Goal: Task Accomplishment & Management: Use online tool/utility

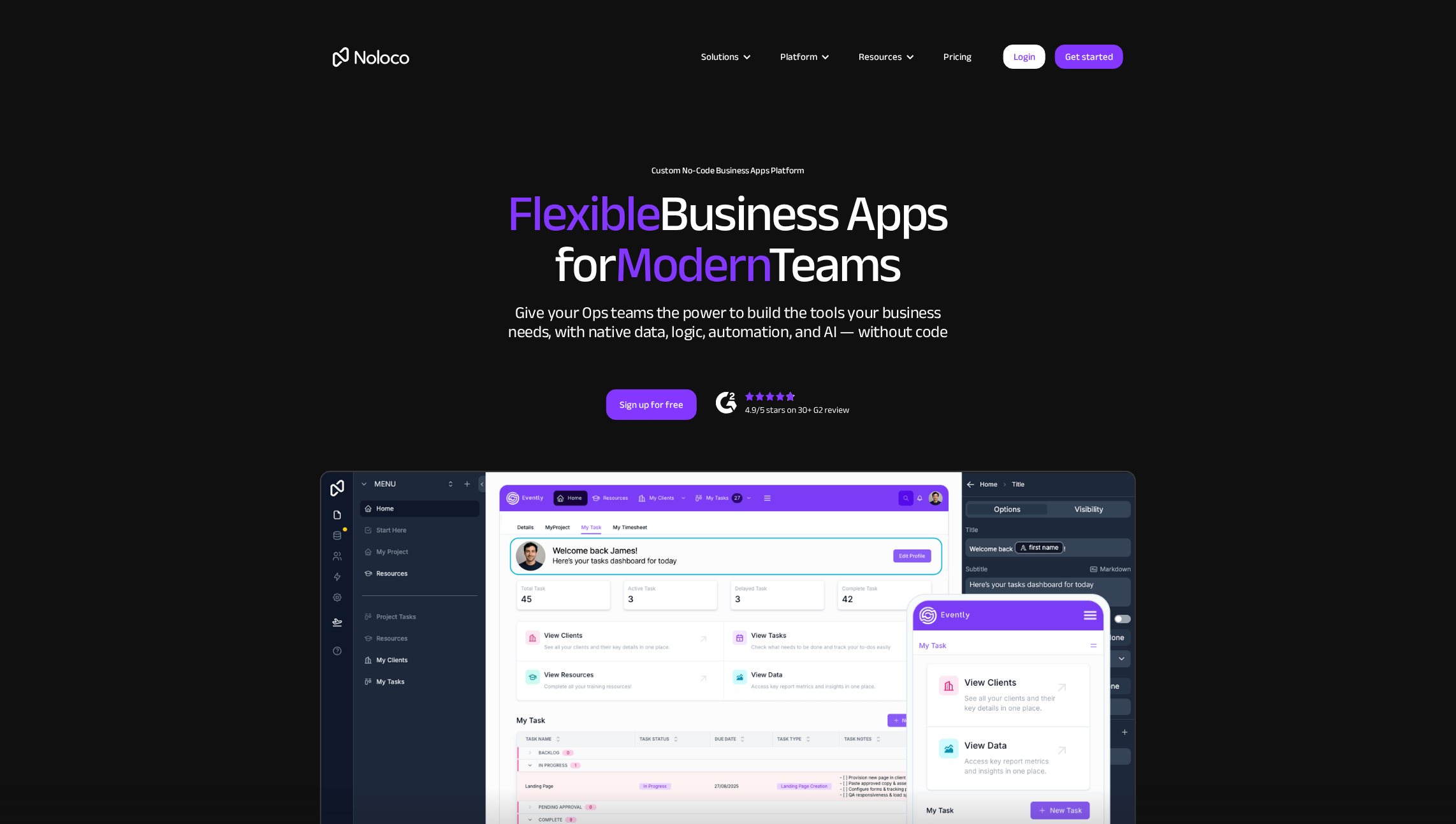
click at [361, 59] on img "home" at bounding box center [371, 56] width 77 height 20
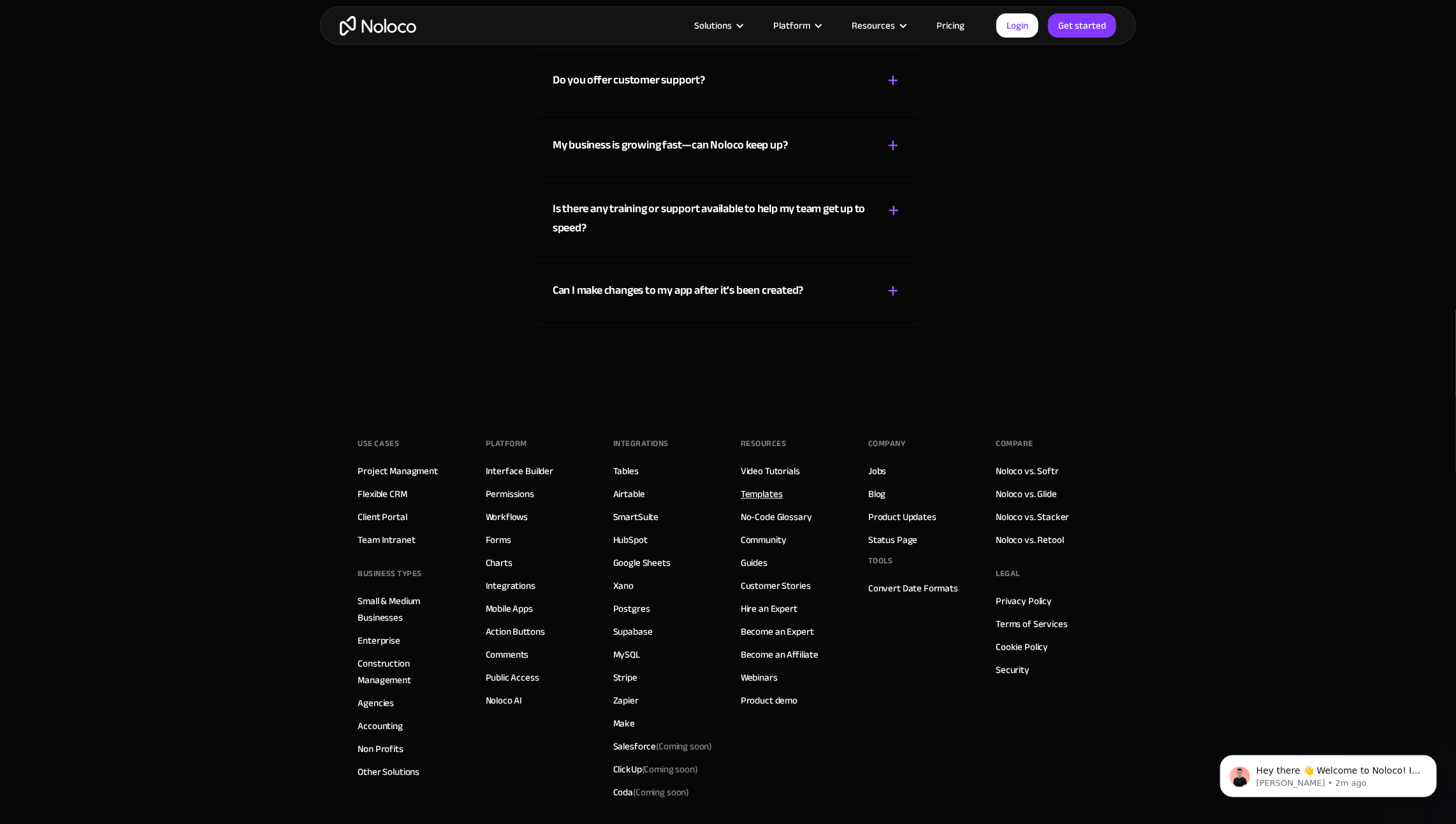
click at [765, 487] on link "Templates" at bounding box center [762, 495] width 42 height 16
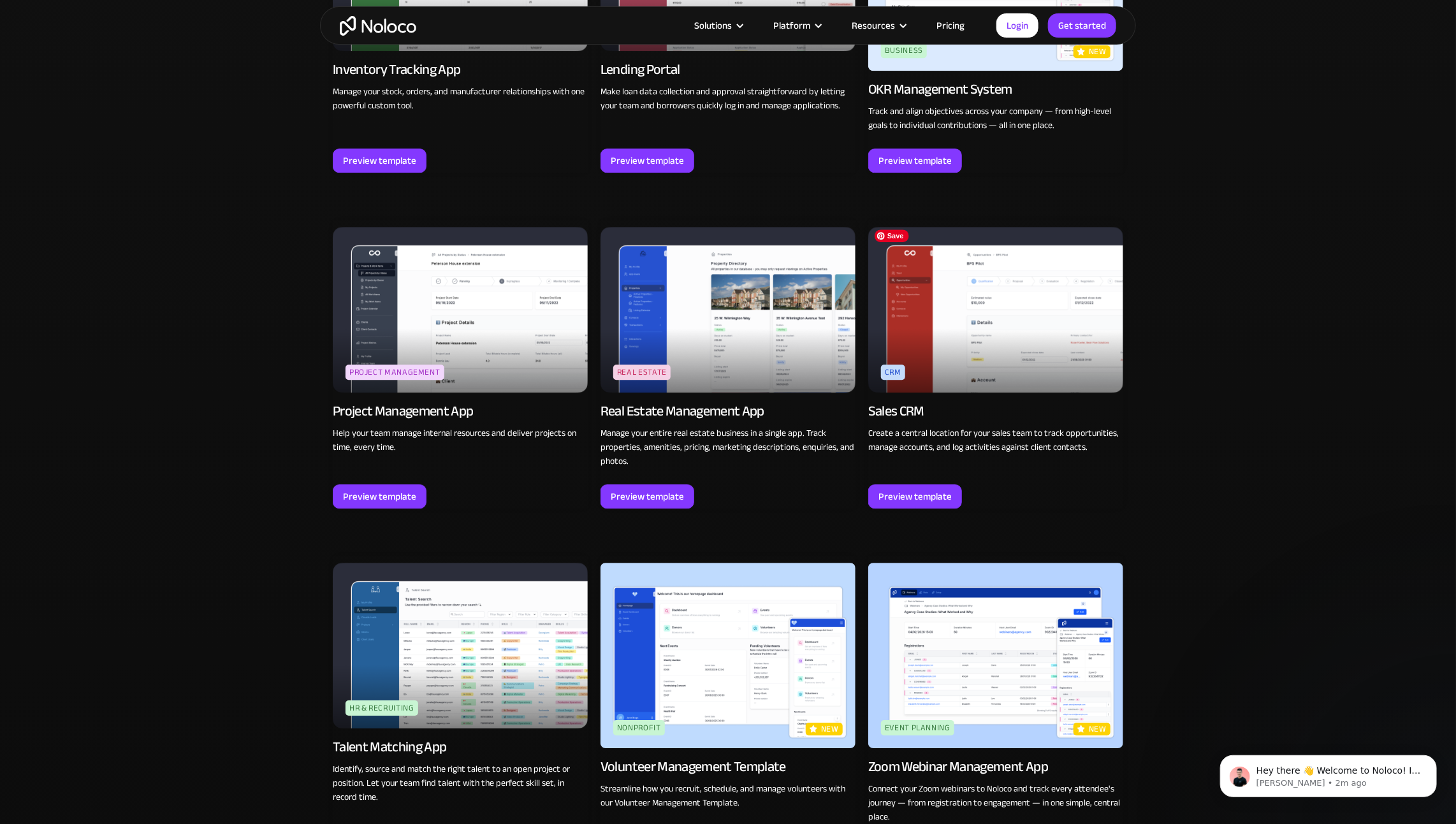
scroll to position [2219, 0]
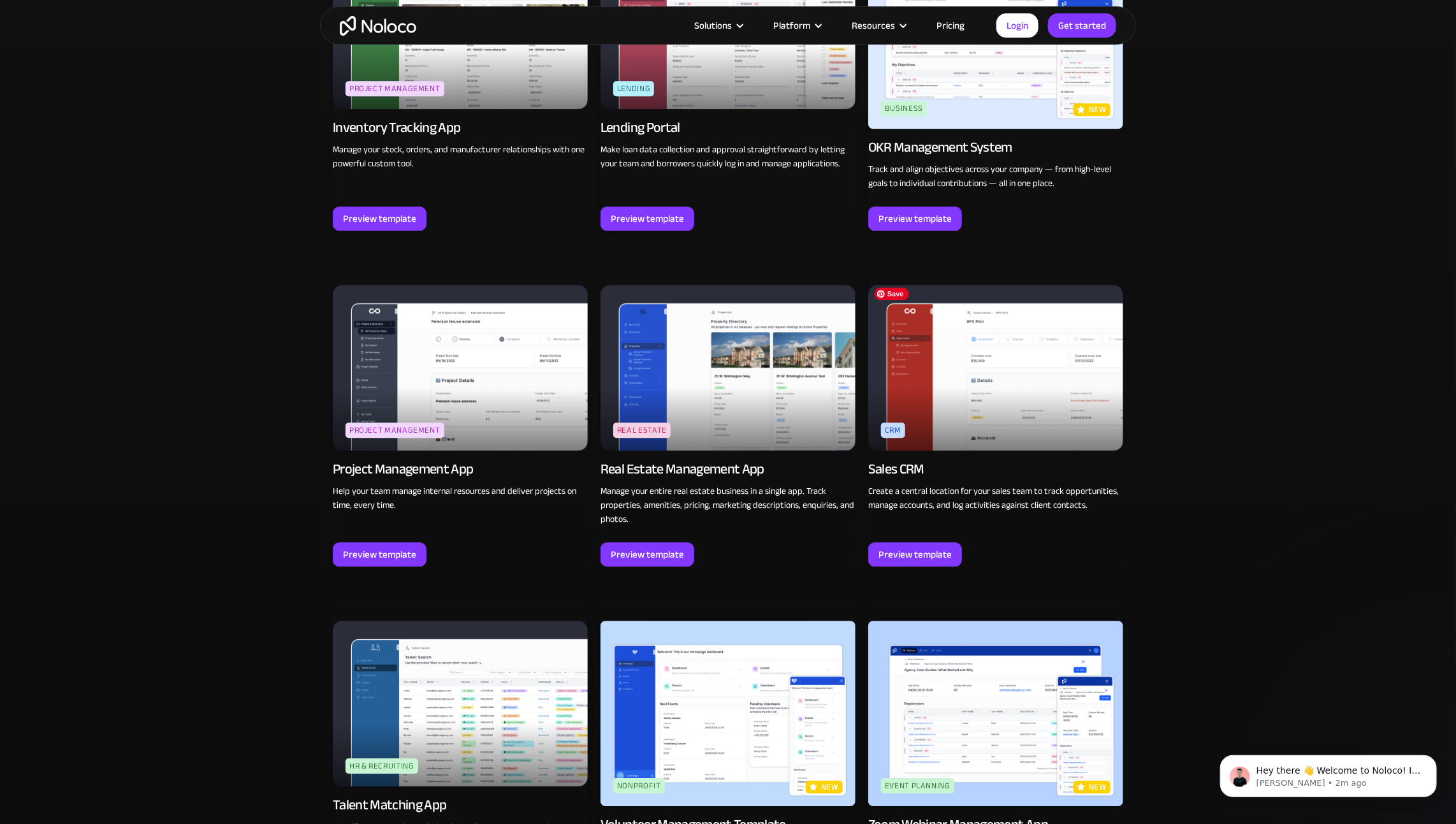
click at [962, 348] on img at bounding box center [995, 367] width 255 height 166
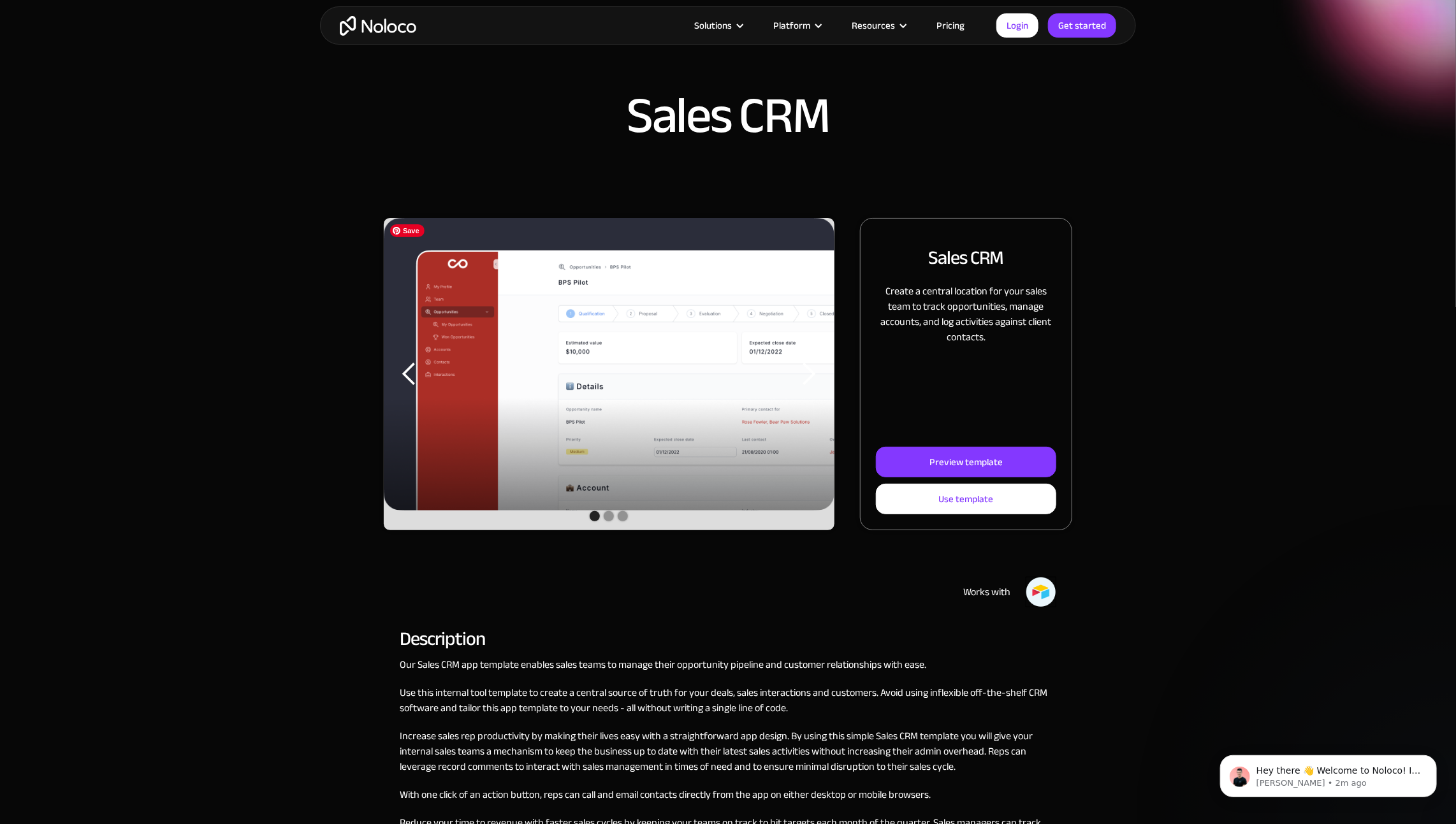
scroll to position [19, 0]
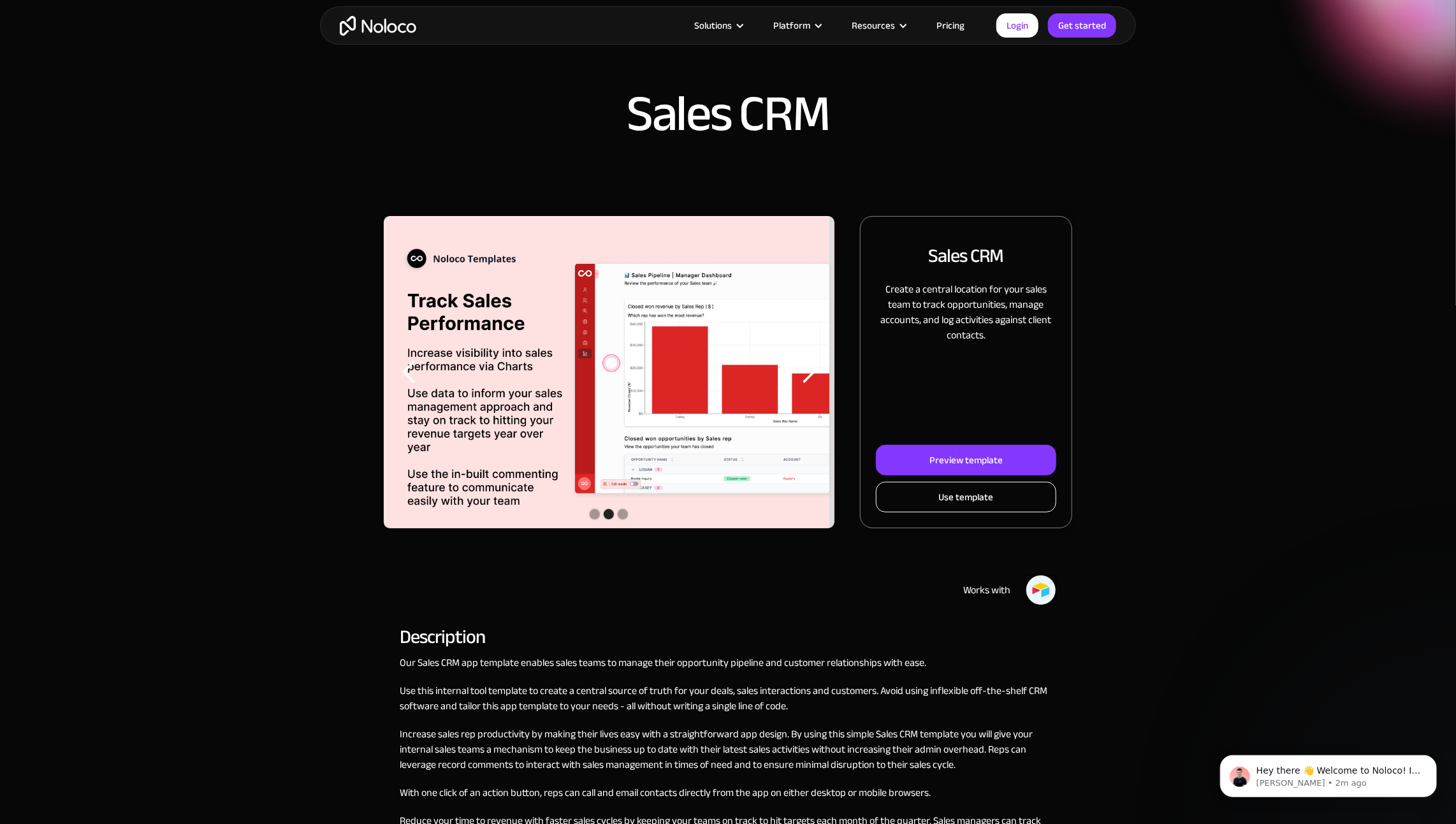
click at [980, 499] on div "Use template" at bounding box center [966, 497] width 55 height 16
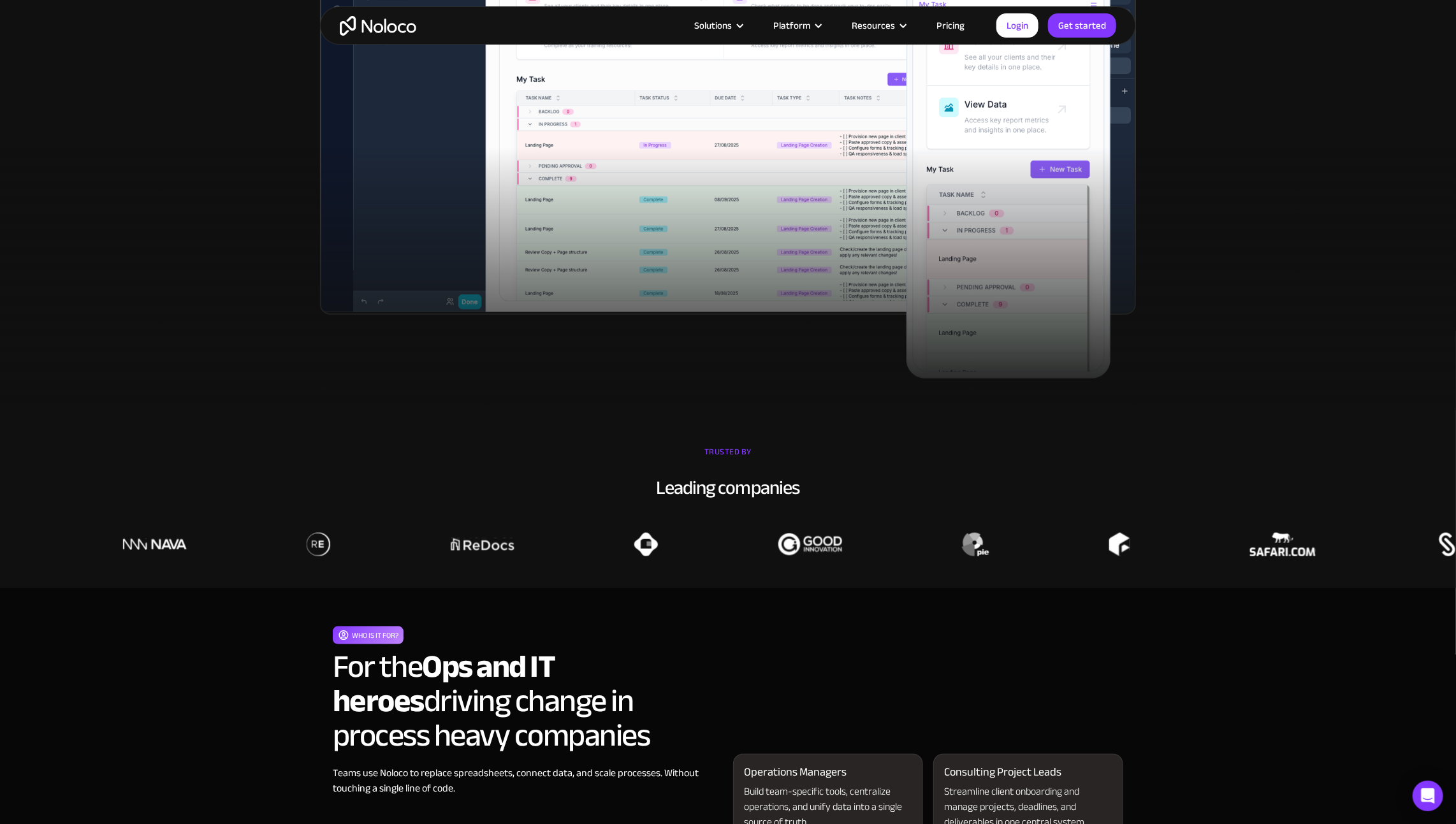
scroll to position [669, 0]
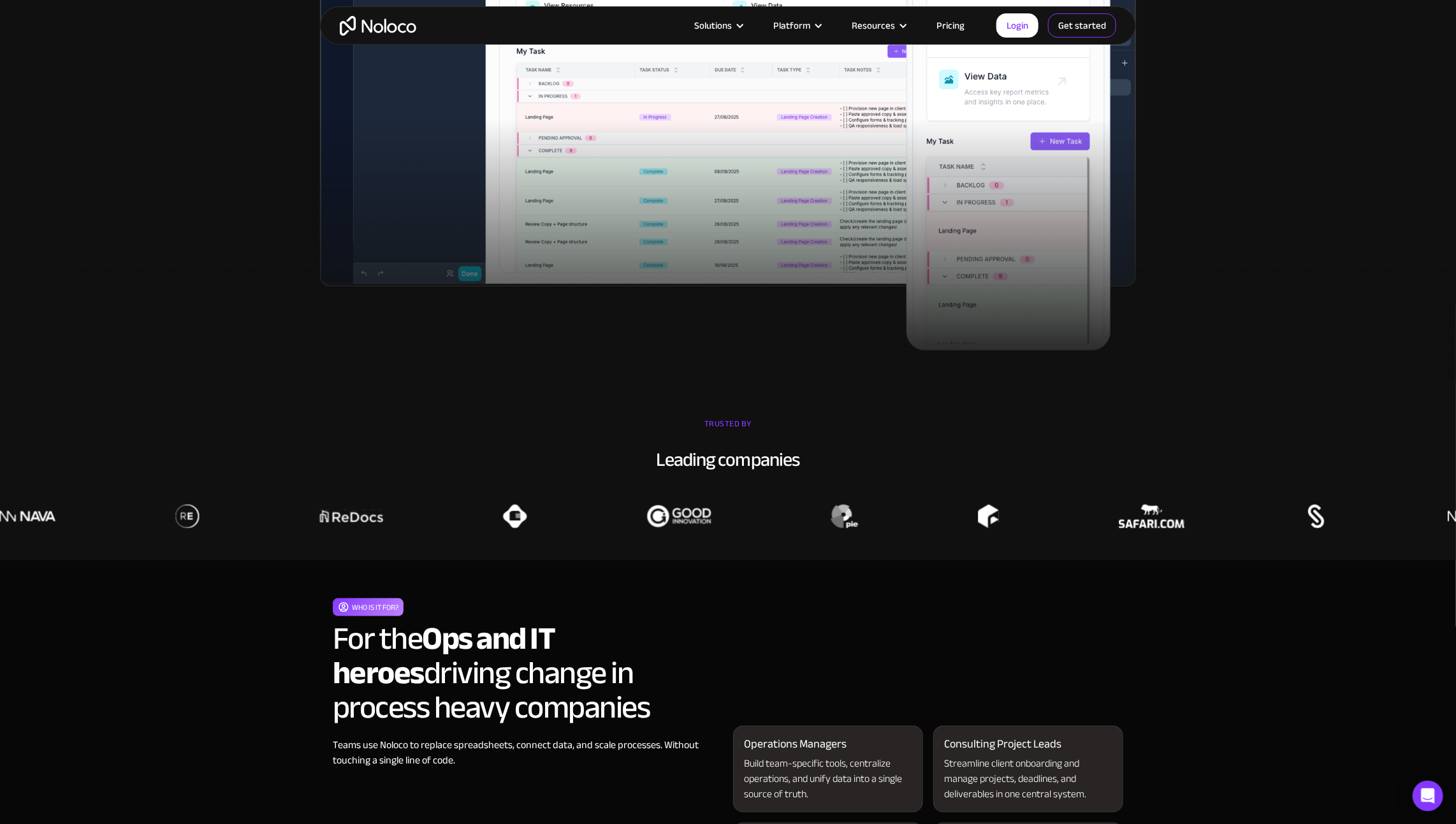
click at [1078, 22] on link "Get started" at bounding box center [1082, 25] width 68 height 25
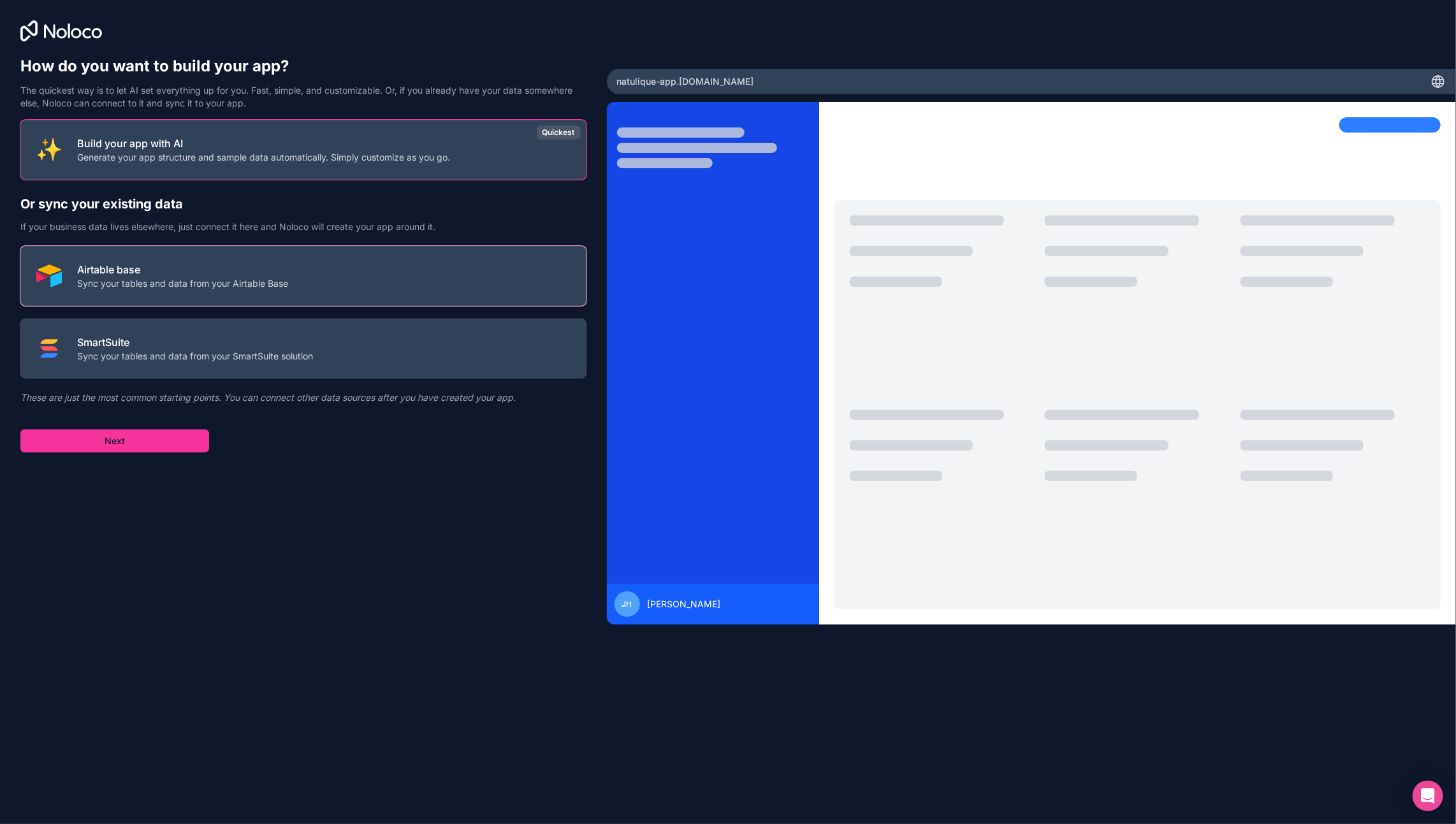
click at [535, 269] on button "Airtable base Sync your tables and data from your Airtable Base" at bounding box center [303, 276] width 566 height 60
click at [498, 270] on button "Airtable base Sync your tables and data from your Airtable Base" at bounding box center [303, 276] width 566 height 60
click at [161, 432] on button "Next" at bounding box center [114, 441] width 189 height 23
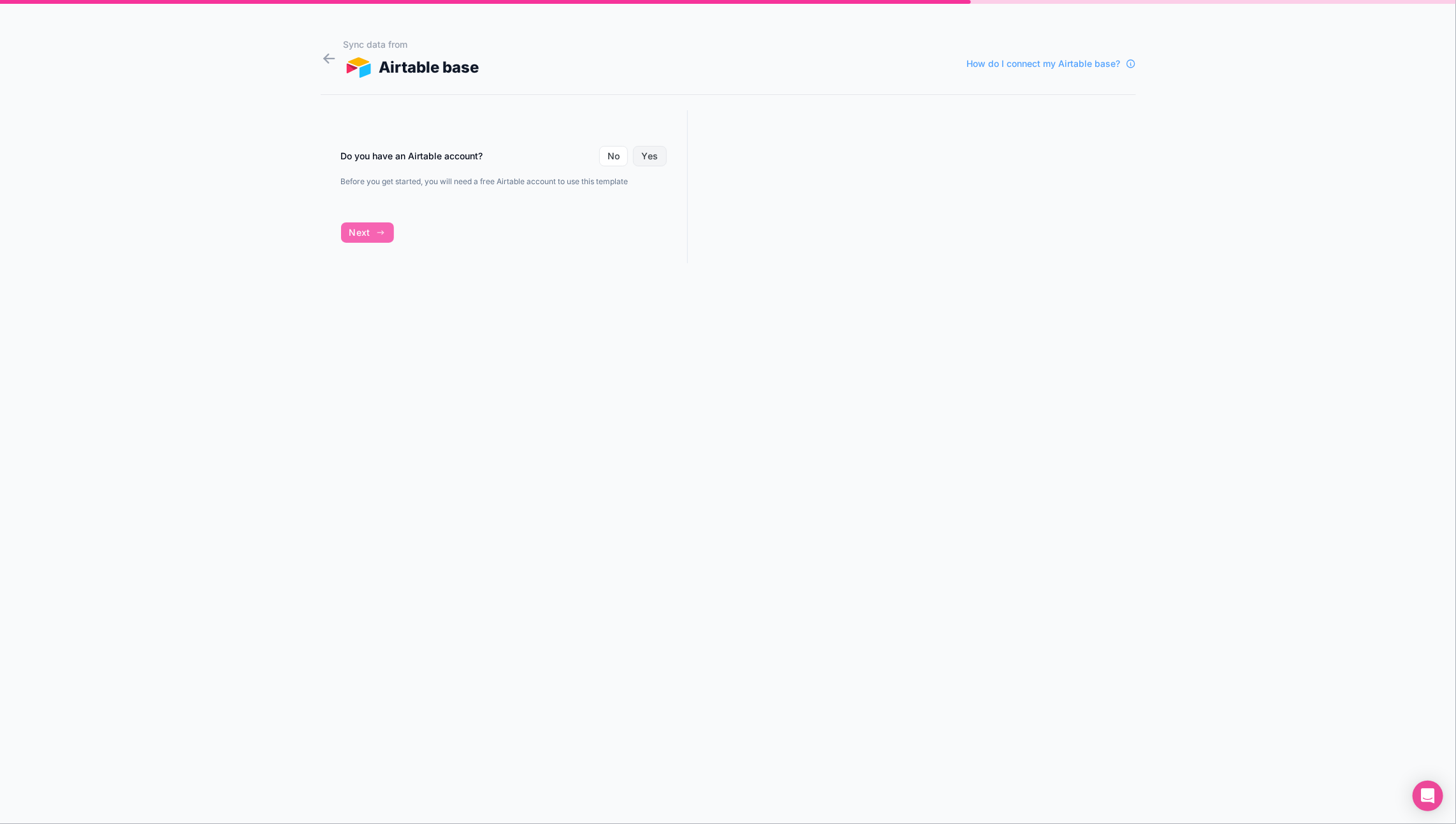
click at [642, 152] on button "Yes" at bounding box center [650, 155] width 33 height 20
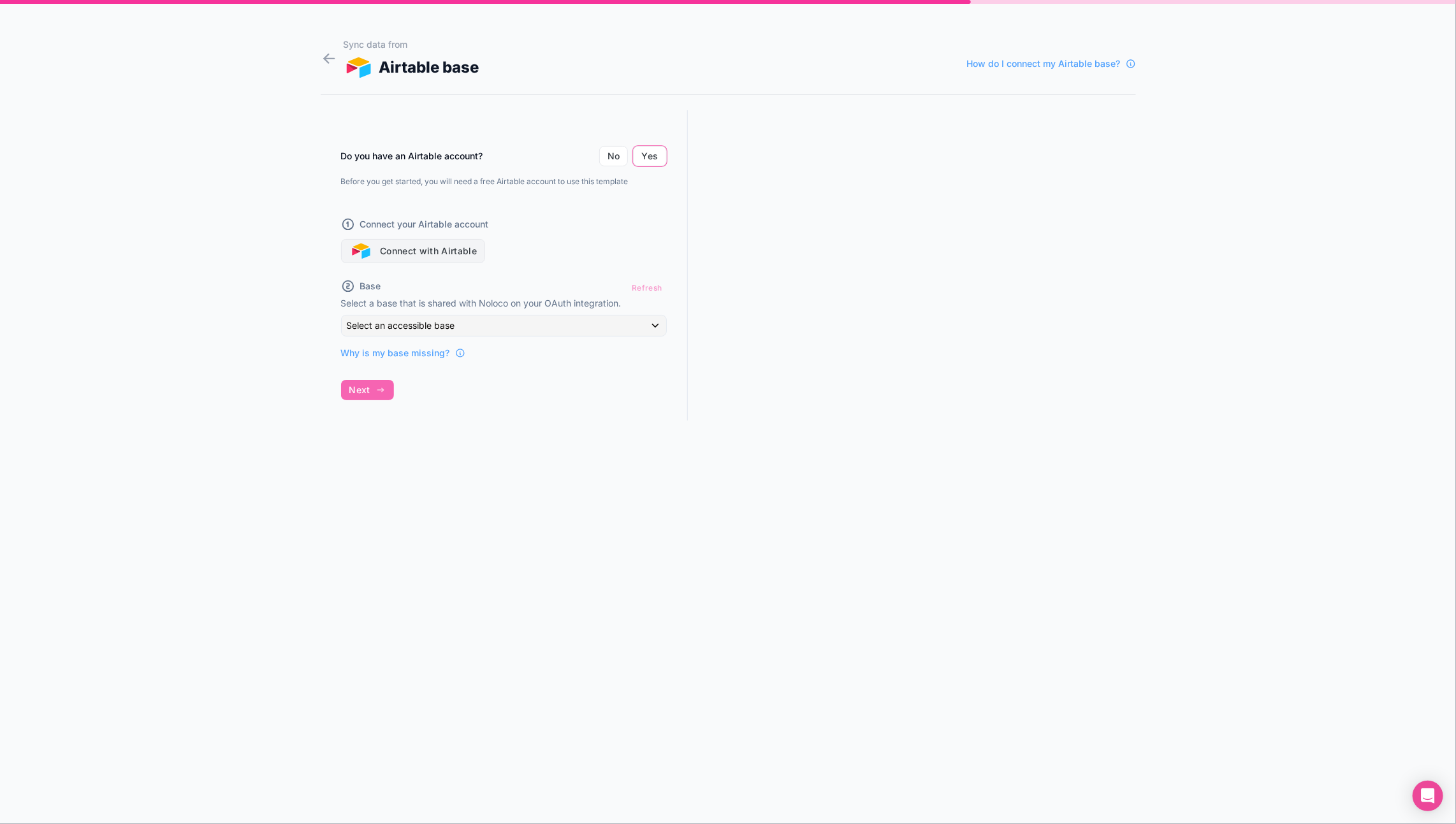
click at [440, 246] on button "Connect with Airtable" at bounding box center [413, 251] width 145 height 25
click at [424, 248] on button "Connect with Airtable" at bounding box center [413, 251] width 145 height 25
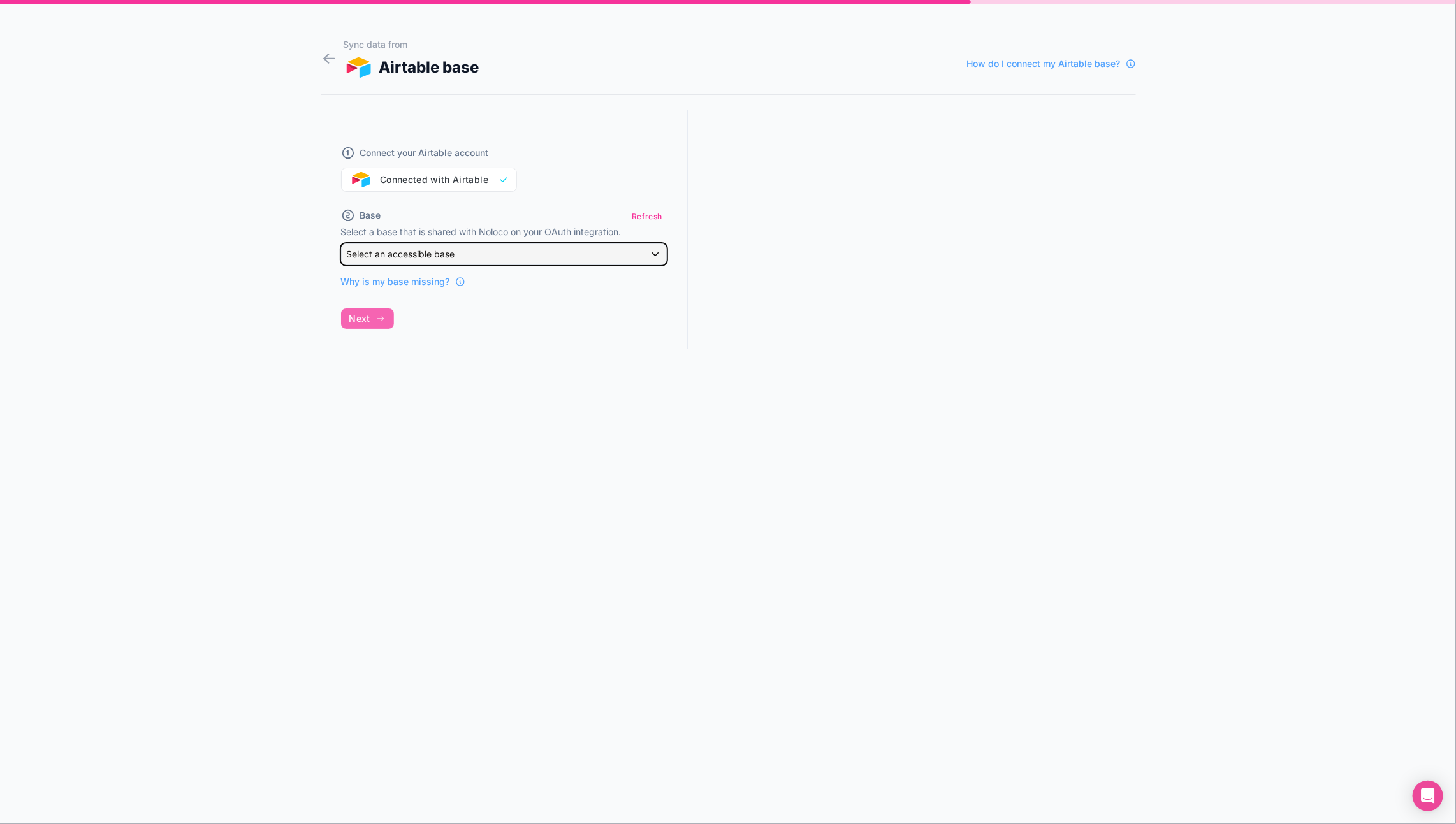
click at [423, 250] on span "Select an accessible base" at bounding box center [401, 254] width 109 height 11
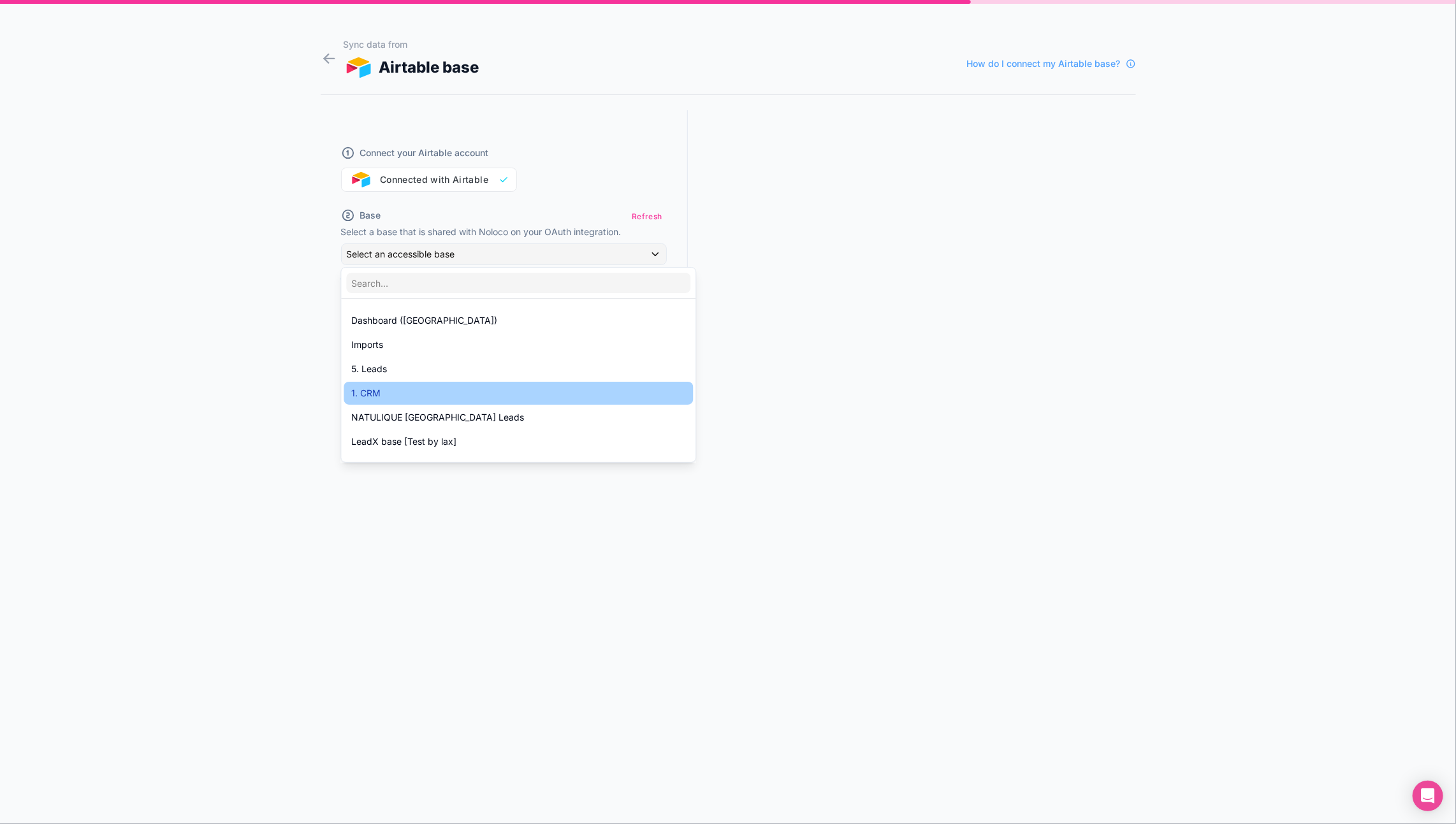
click at [395, 391] on div "1. CRM" at bounding box center [519, 393] width 334 height 16
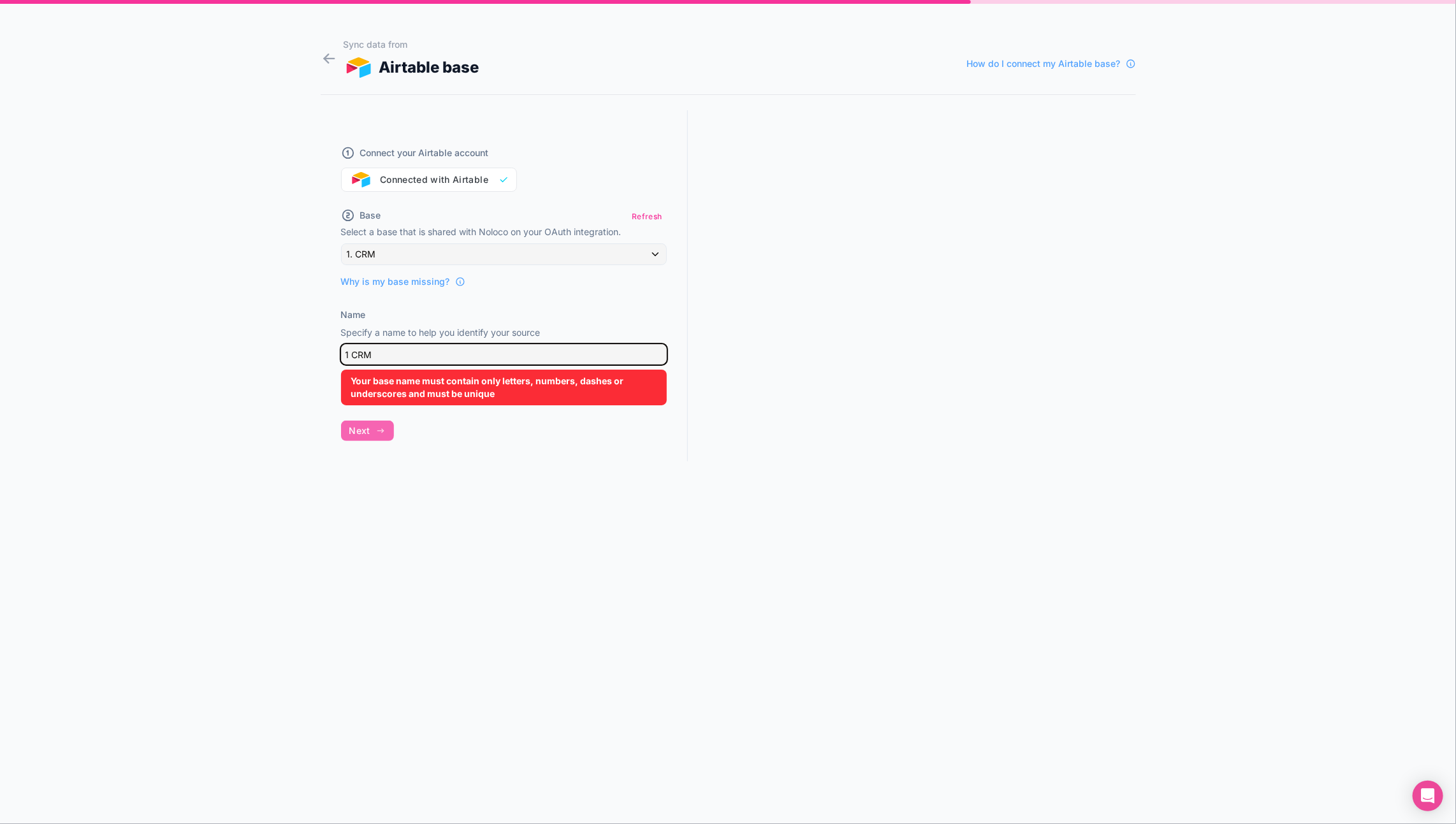
drag, startPoint x: 403, startPoint y: 343, endPoint x: 366, endPoint y: 352, distance: 38.1
click at [366, 352] on input "1 CRM" at bounding box center [504, 354] width 326 height 20
click at [348, 351] on input "1 CRM" at bounding box center [504, 354] width 326 height 20
drag, startPoint x: 353, startPoint y: 352, endPoint x: 335, endPoint y: 352, distance: 18.0
click at [335, 352] on div "Connect your Airtable account Connected with Airtable Base Refresh Select a bas…" at bounding box center [505, 297] width 367 height 374
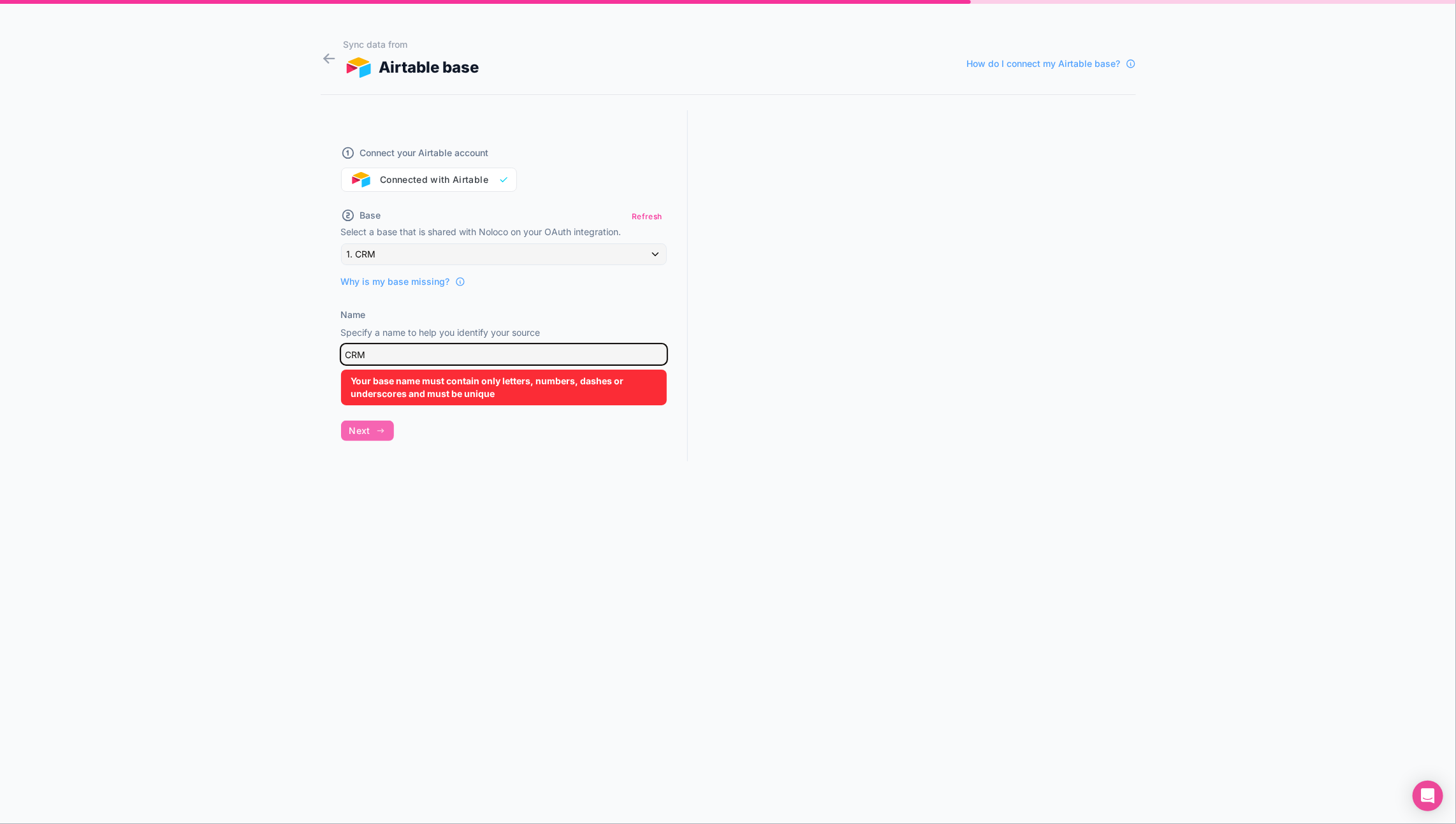
type input "CRM"
click at [357, 426] on div "Connect your Airtable account Connected with Airtable Base Refresh Select a bas…" at bounding box center [505, 297] width 367 height 374
click at [357, 429] on div "Connect your Airtable account Connected with Airtable Base Refresh Select a bas…" at bounding box center [505, 297] width 367 height 374
click at [402, 410] on div "Connect your Airtable account Connected with Airtable Base Refresh Select a bas…" at bounding box center [505, 297] width 367 height 374
click at [369, 430] on div "Connect your Airtable account Connected with Airtable Base Refresh Select a bas…" at bounding box center [505, 297] width 367 height 374
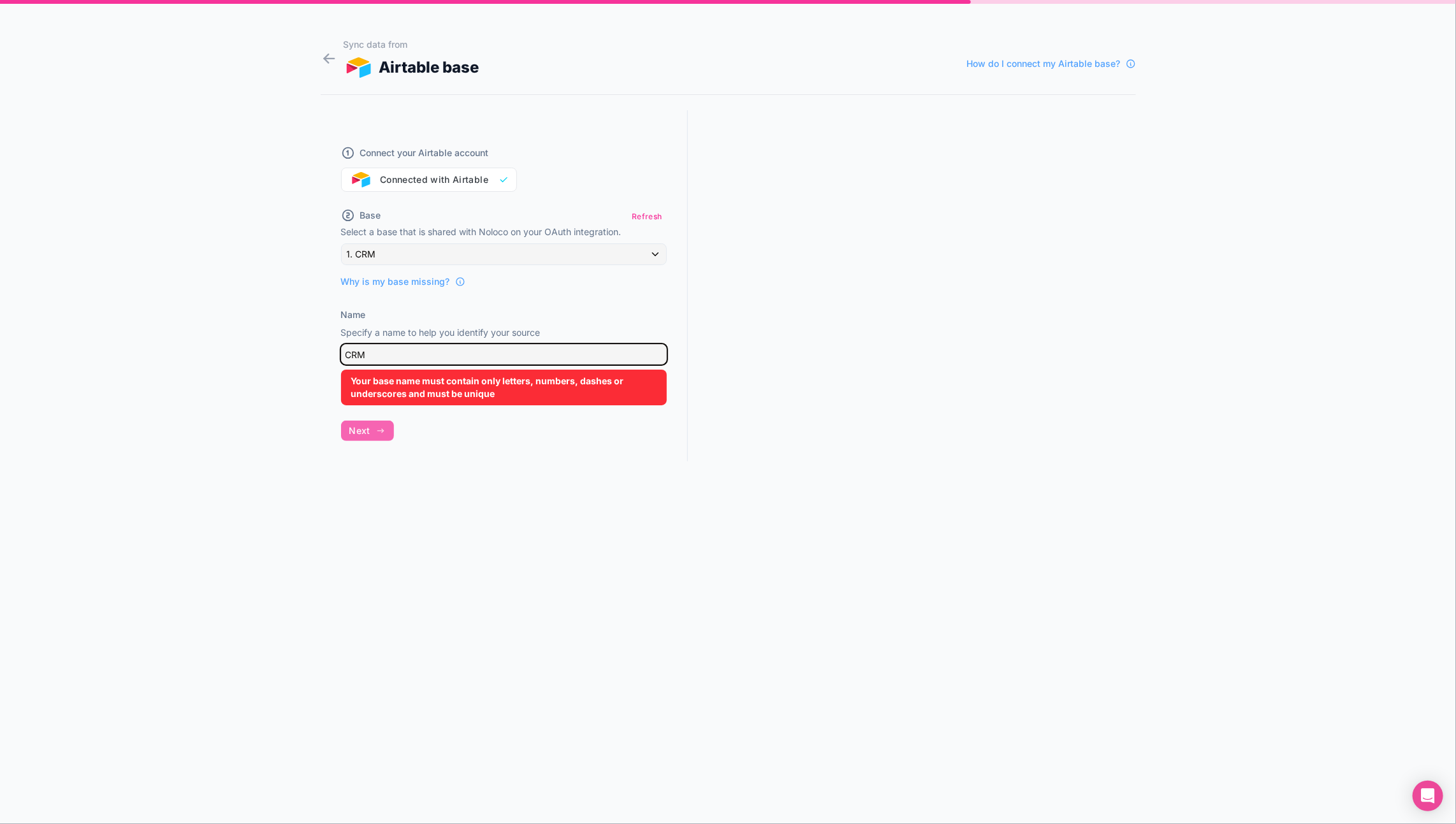
click at [375, 356] on input "CRM" at bounding box center [504, 354] width 326 height 20
click at [376, 354] on input "CRM" at bounding box center [504, 354] width 326 height 20
click at [363, 438] on div "Connect your Airtable account Connected with Airtable Base Refresh Select a bas…" at bounding box center [505, 297] width 367 height 374
click at [363, 433] on div "Connect your Airtable account Connected with Airtable Base Refresh Select a bas…" at bounding box center [505, 297] width 367 height 374
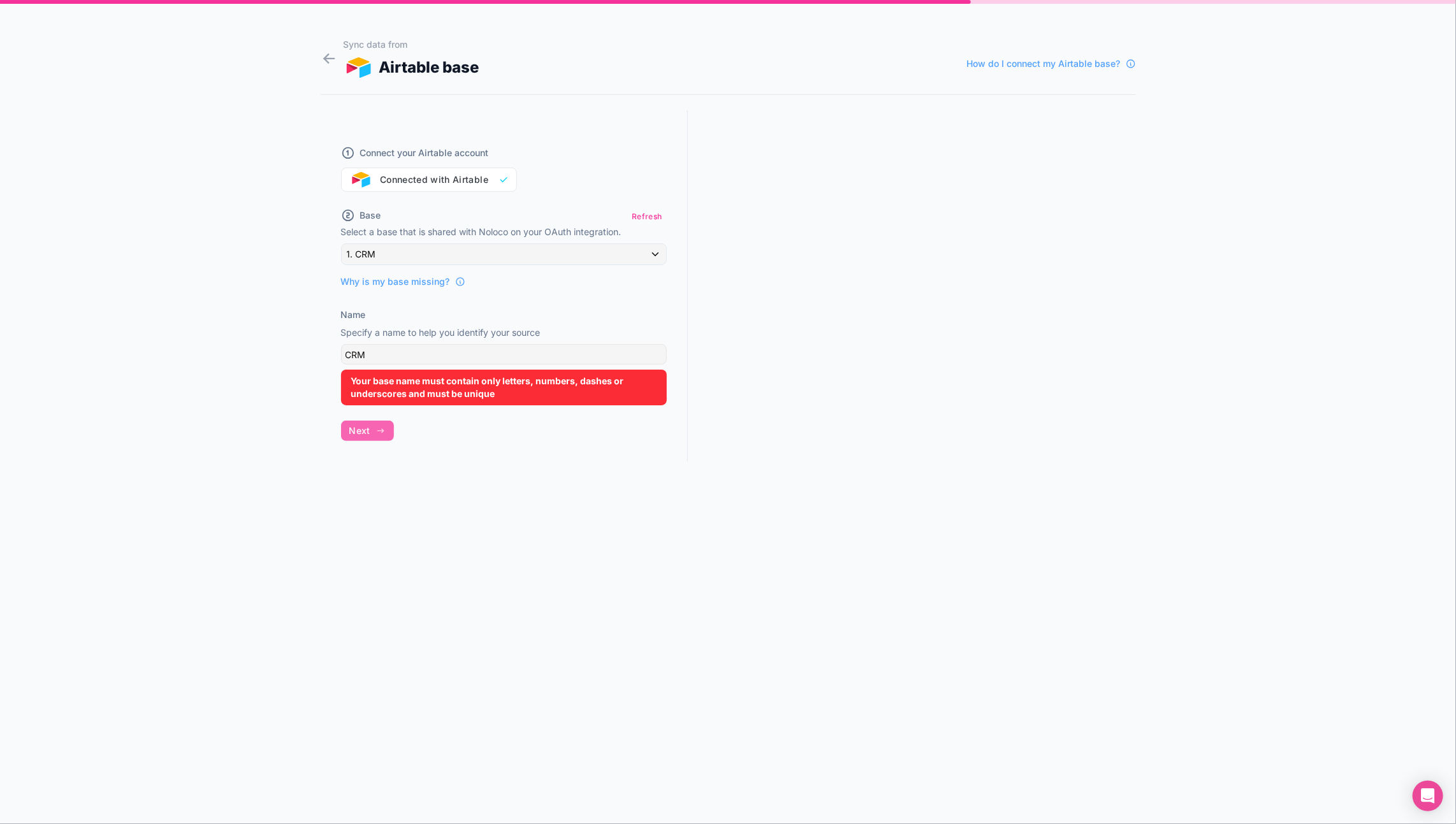
click at [363, 433] on div "Connect your Airtable account Connected with Airtable Base Refresh Select a bas…" at bounding box center [505, 297] width 367 height 374
click at [654, 216] on button "Refresh" at bounding box center [647, 216] width 39 height 19
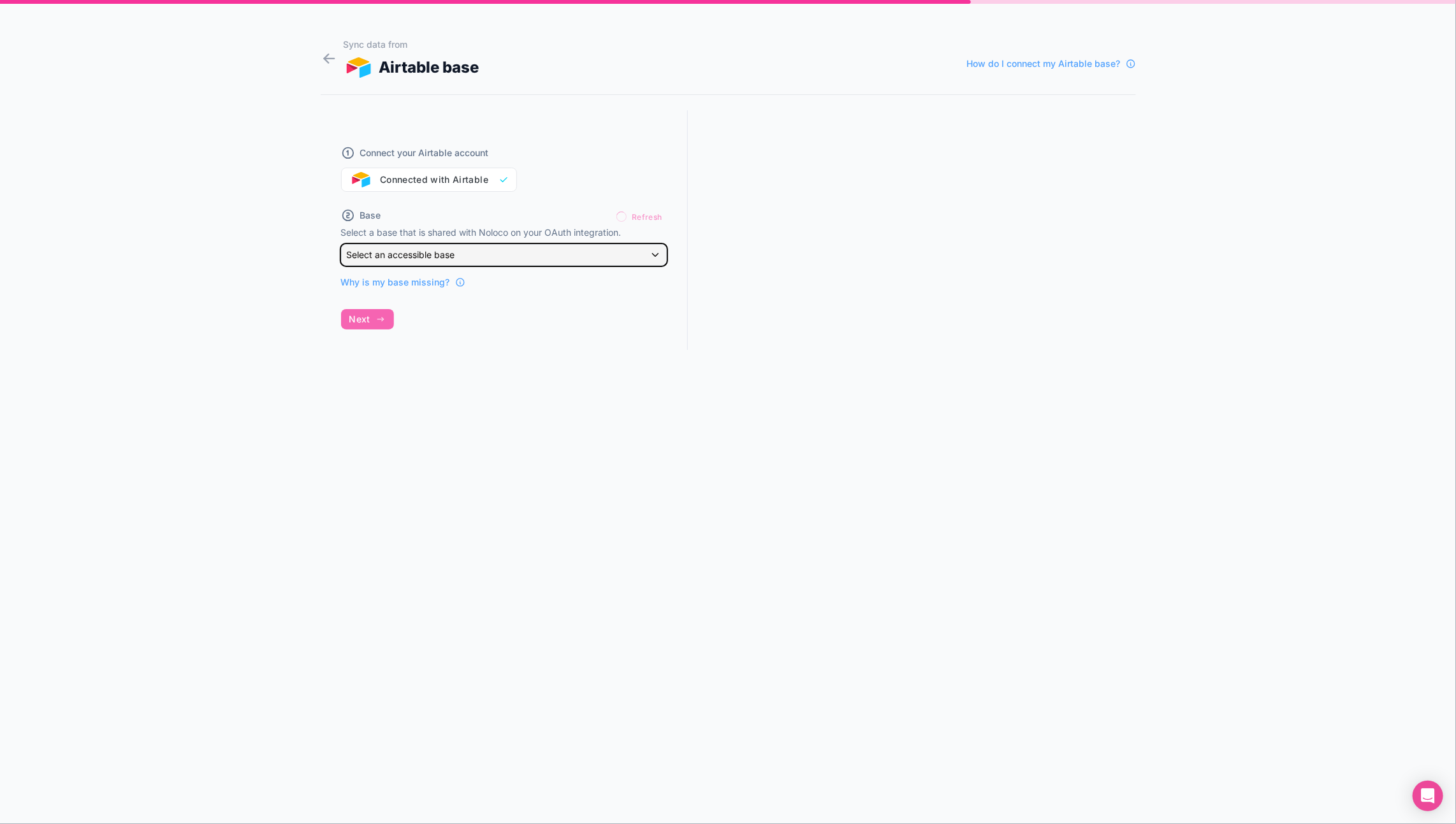
click at [498, 252] on div "Select an accessible base" at bounding box center [504, 254] width 325 height 20
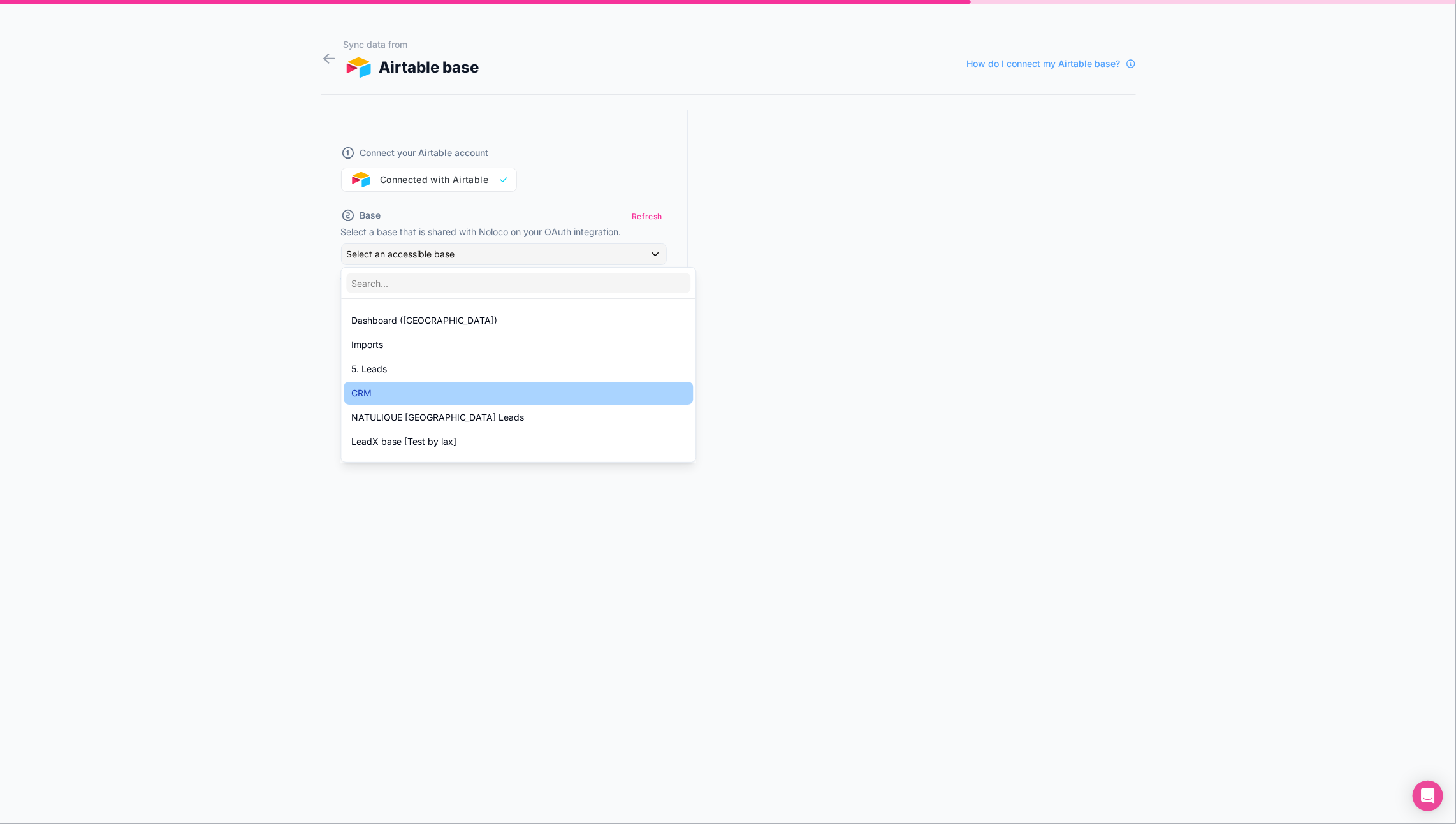
click at [401, 387] on div "CRM" at bounding box center [519, 393] width 334 height 16
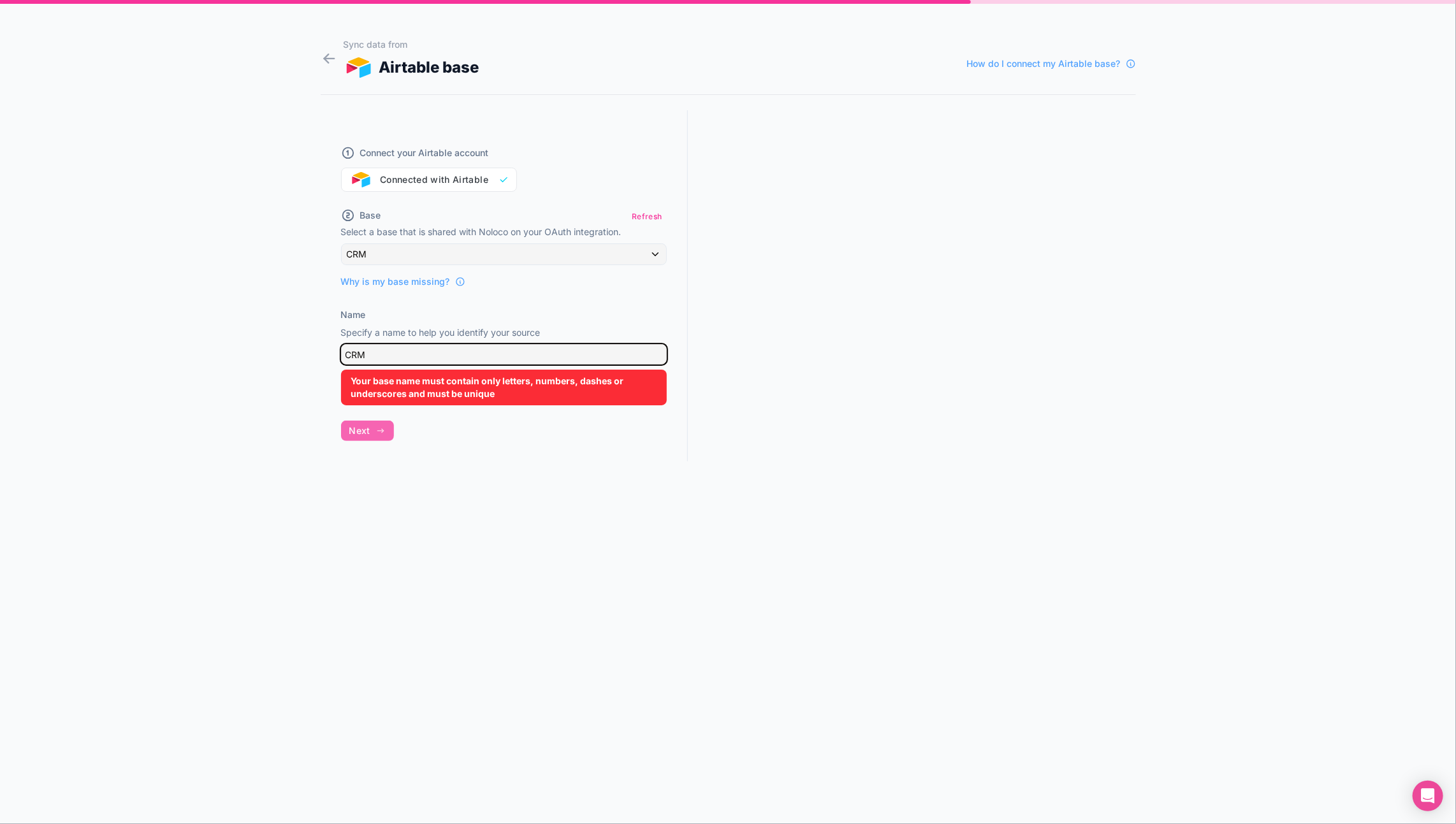
click at [392, 356] on input "CRM" at bounding box center [504, 354] width 326 height 20
click at [363, 432] on div "Connect your Airtable account Connected with Airtable Base Refresh Select a bas…" at bounding box center [505, 297] width 367 height 374
click at [650, 214] on button "Refresh" at bounding box center [647, 216] width 39 height 19
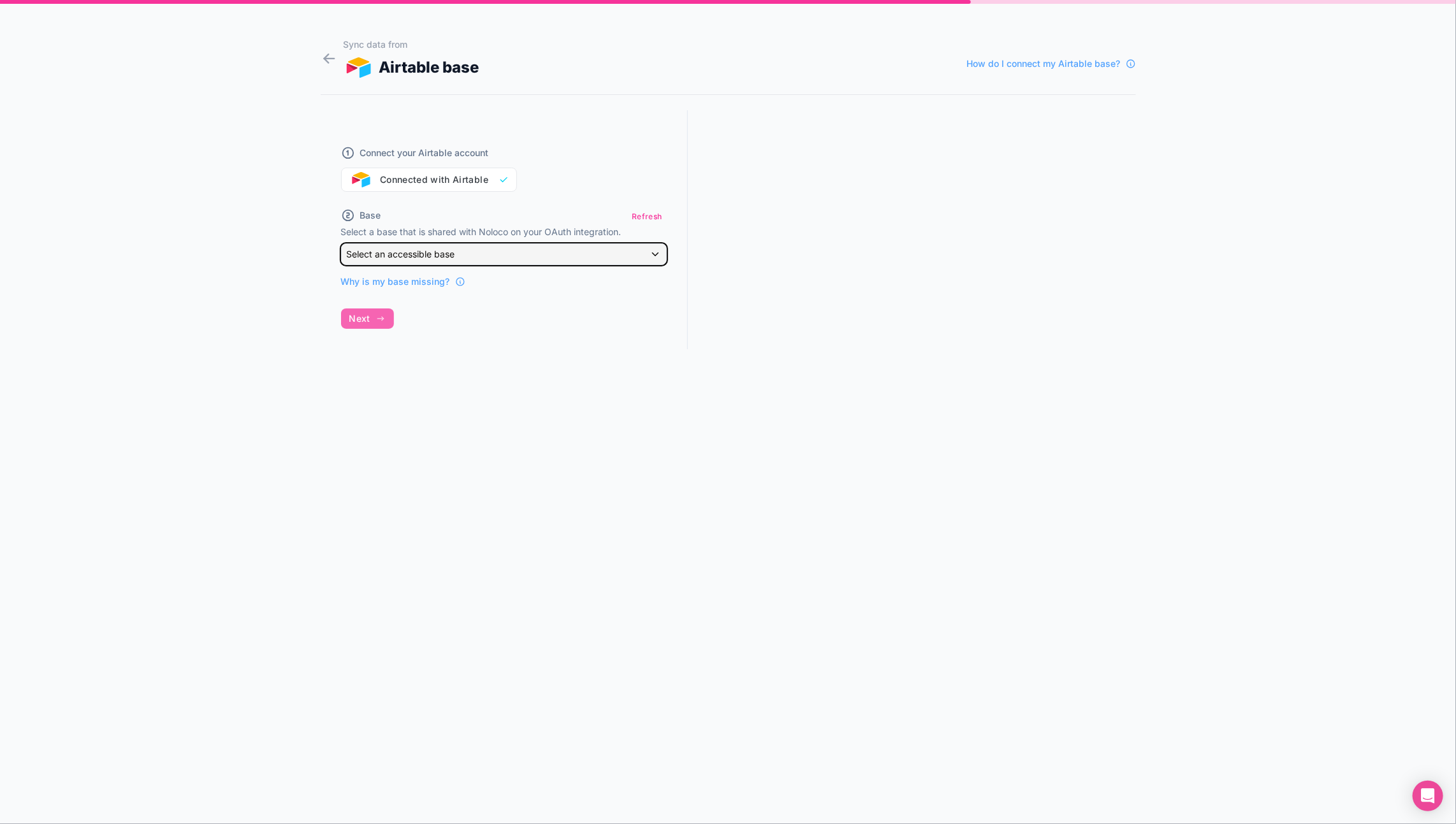
click at [613, 254] on div "Select an accessible base" at bounding box center [504, 254] width 325 height 20
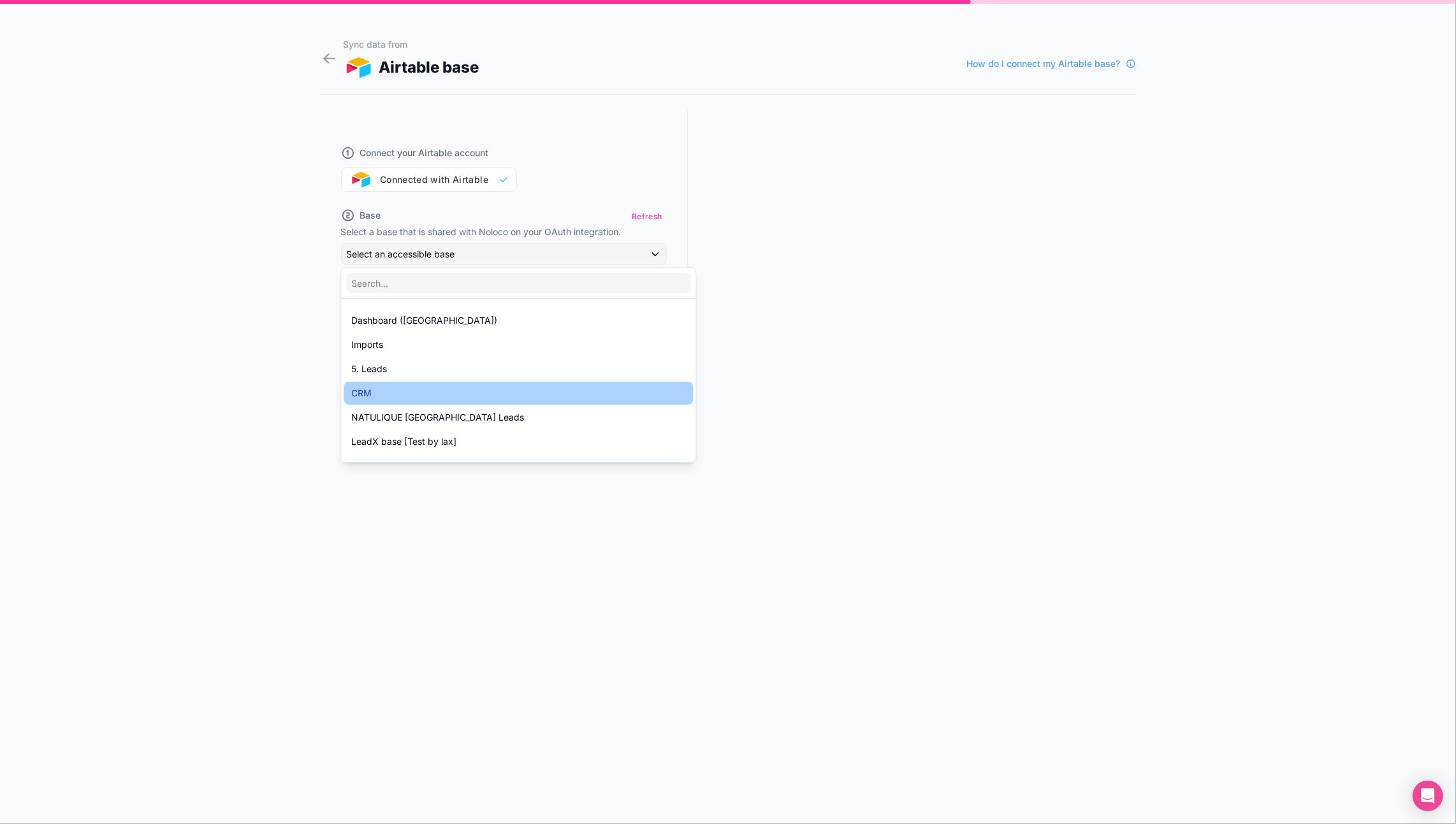
click at [441, 395] on div "CRM" at bounding box center [519, 393] width 334 height 16
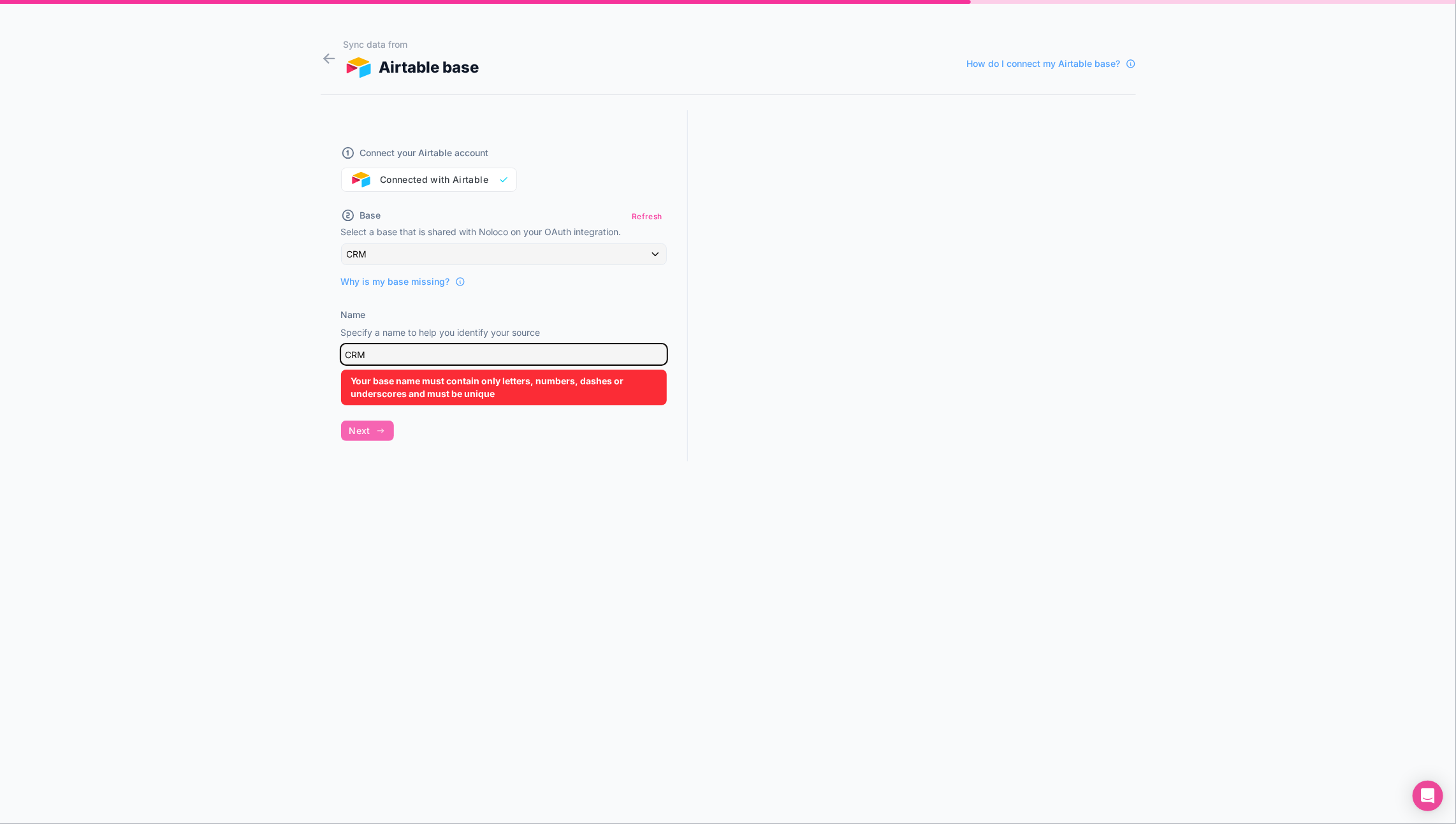
click at [502, 344] on input "CRM" at bounding box center [504, 354] width 326 height 20
click at [502, 348] on input "CRM" at bounding box center [504, 354] width 326 height 20
click at [502, 355] on input "CRM" at bounding box center [504, 354] width 326 height 20
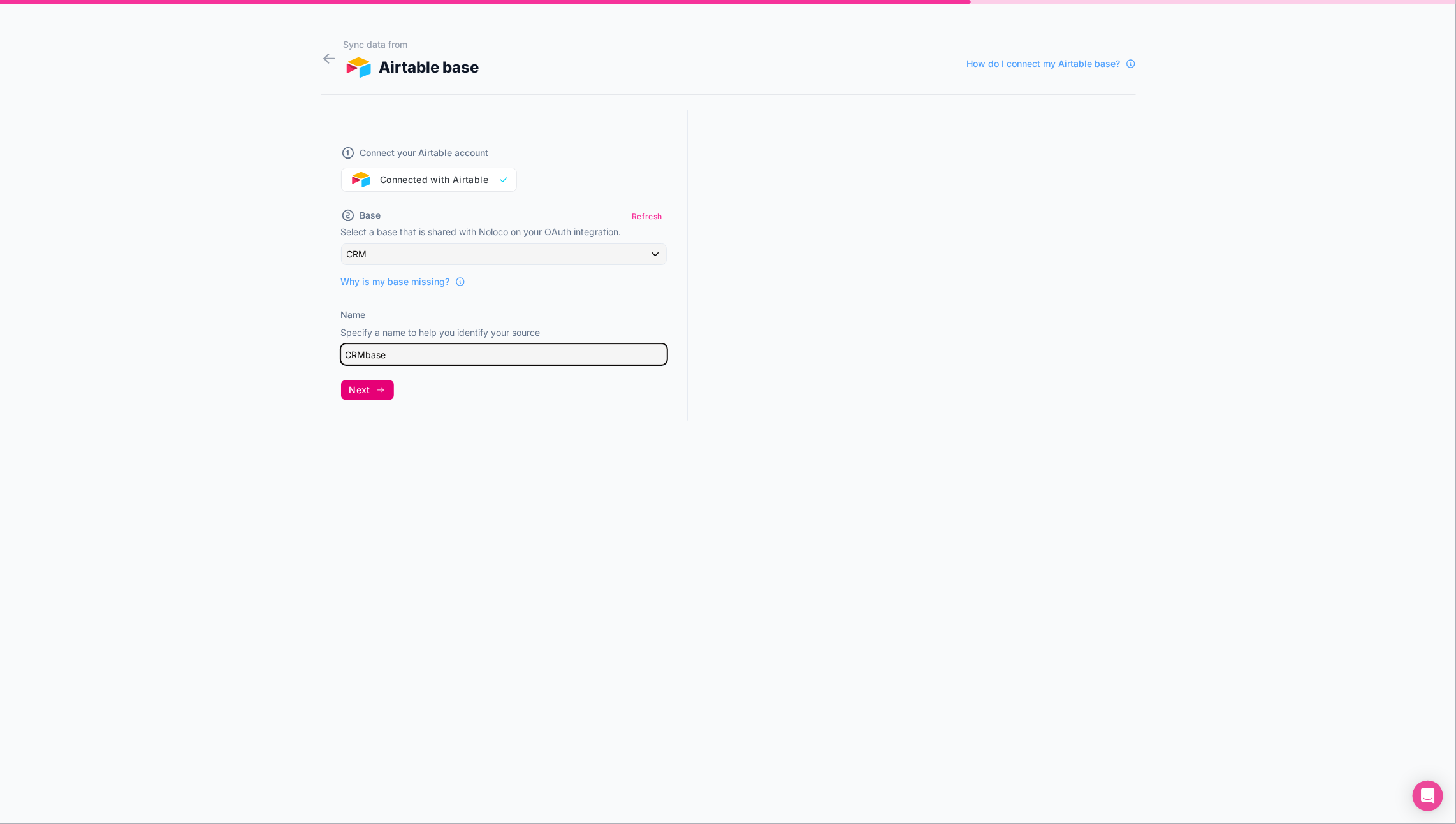
type input "CRMbase"
click at [373, 384] on button "Next" at bounding box center [367, 389] width 53 height 20
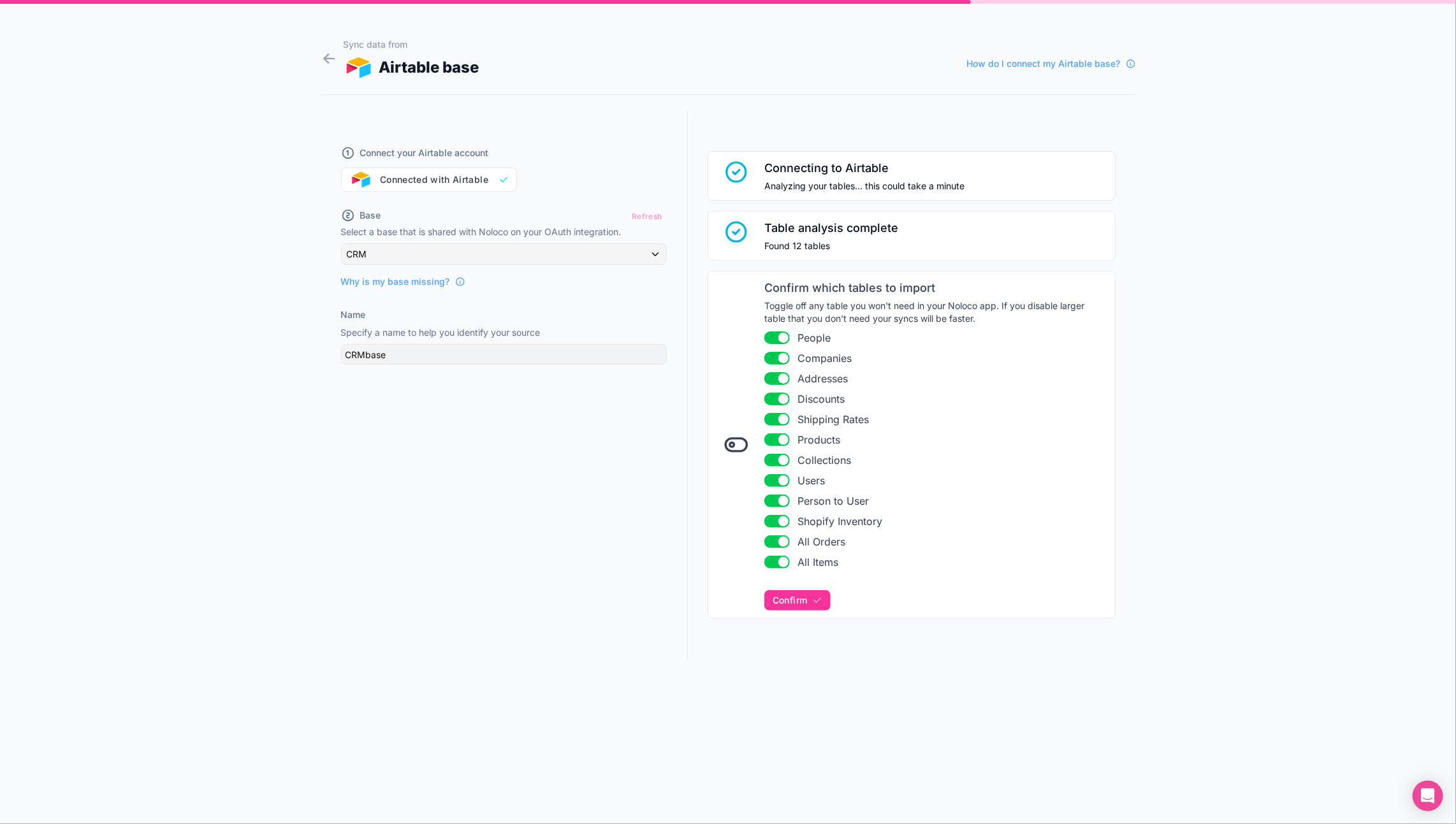
scroll to position [23, 0]
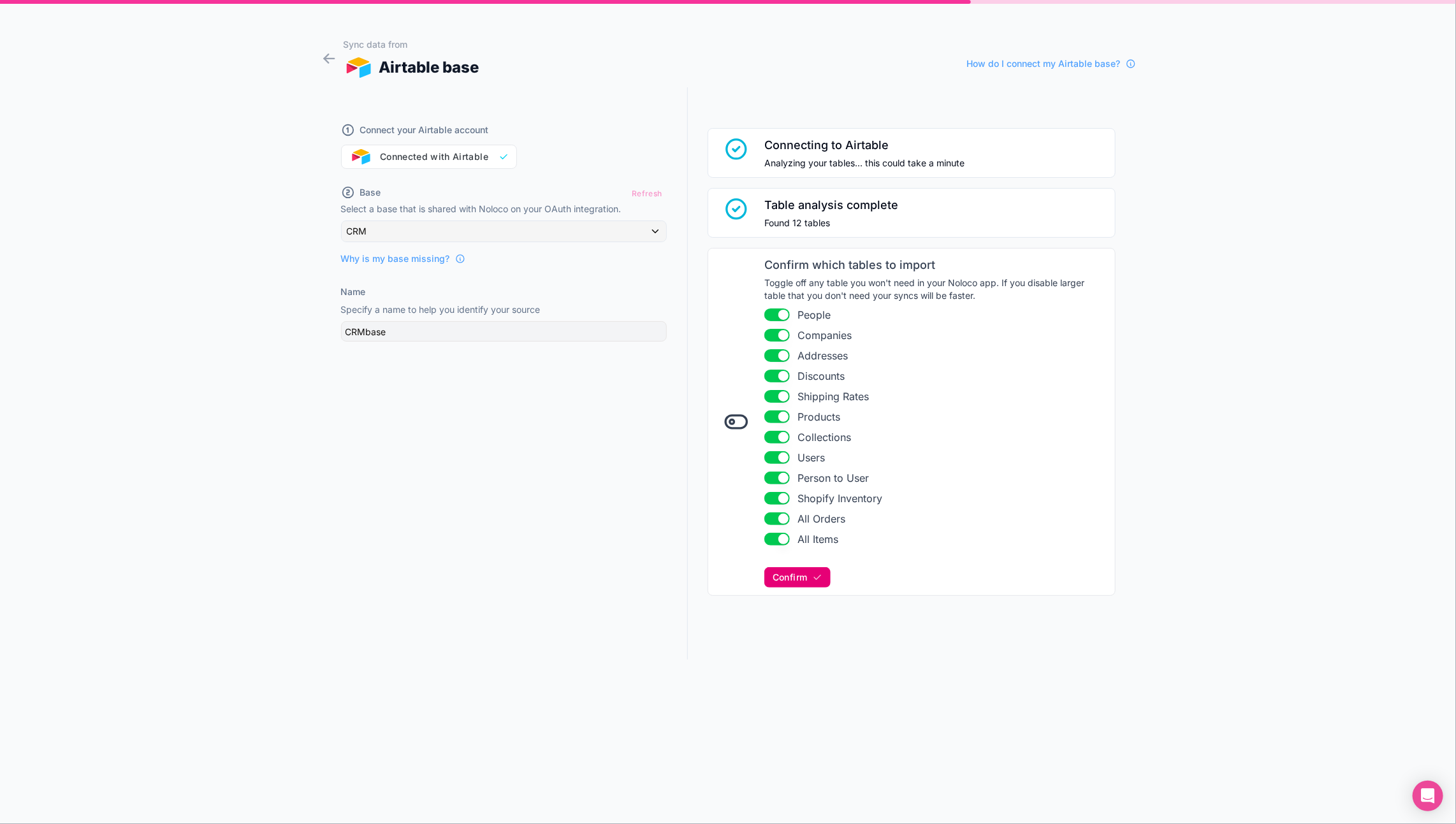
click at [786, 580] on span "Confirm" at bounding box center [790, 577] width 34 height 11
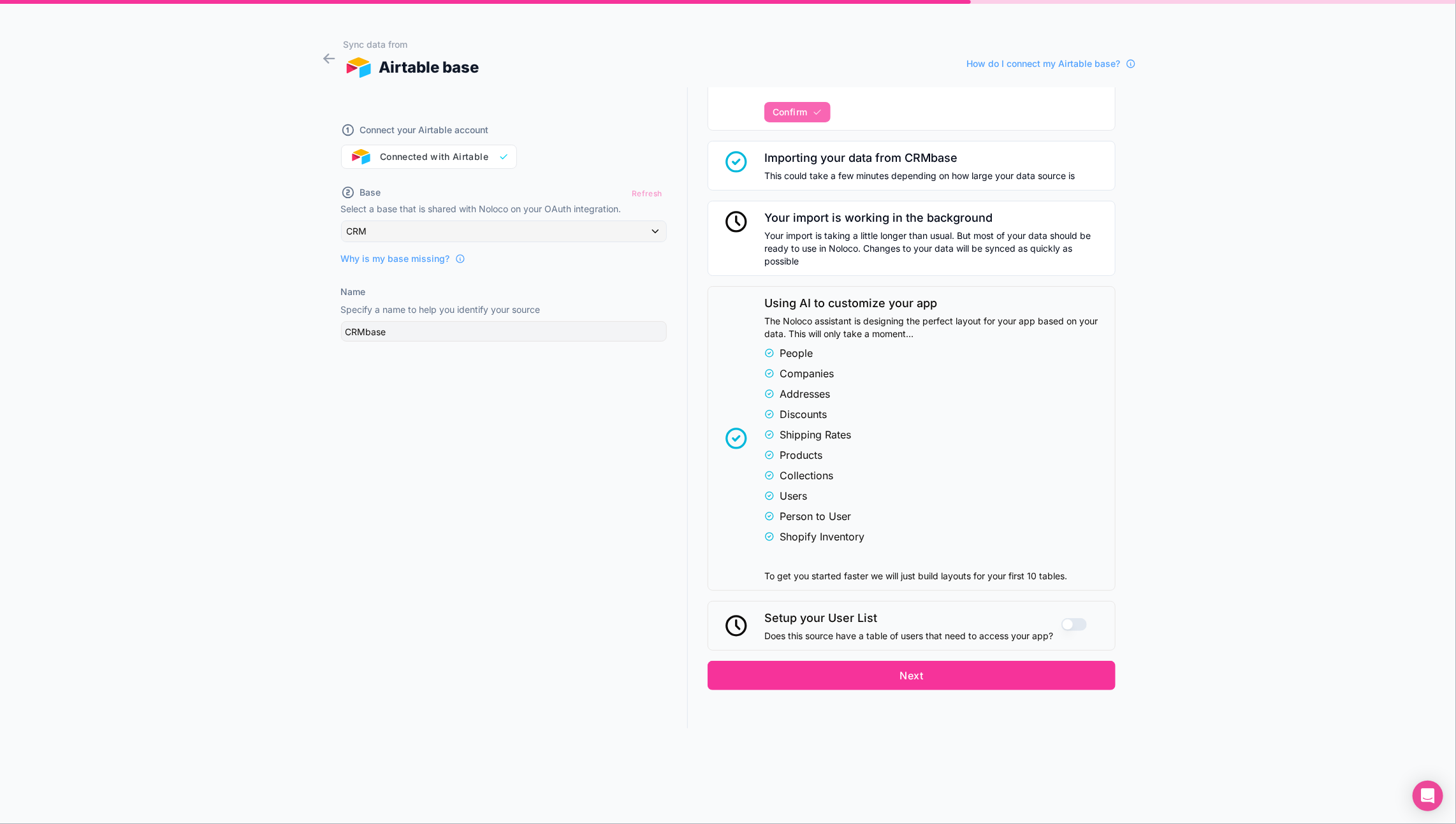
scroll to position [485, 0]
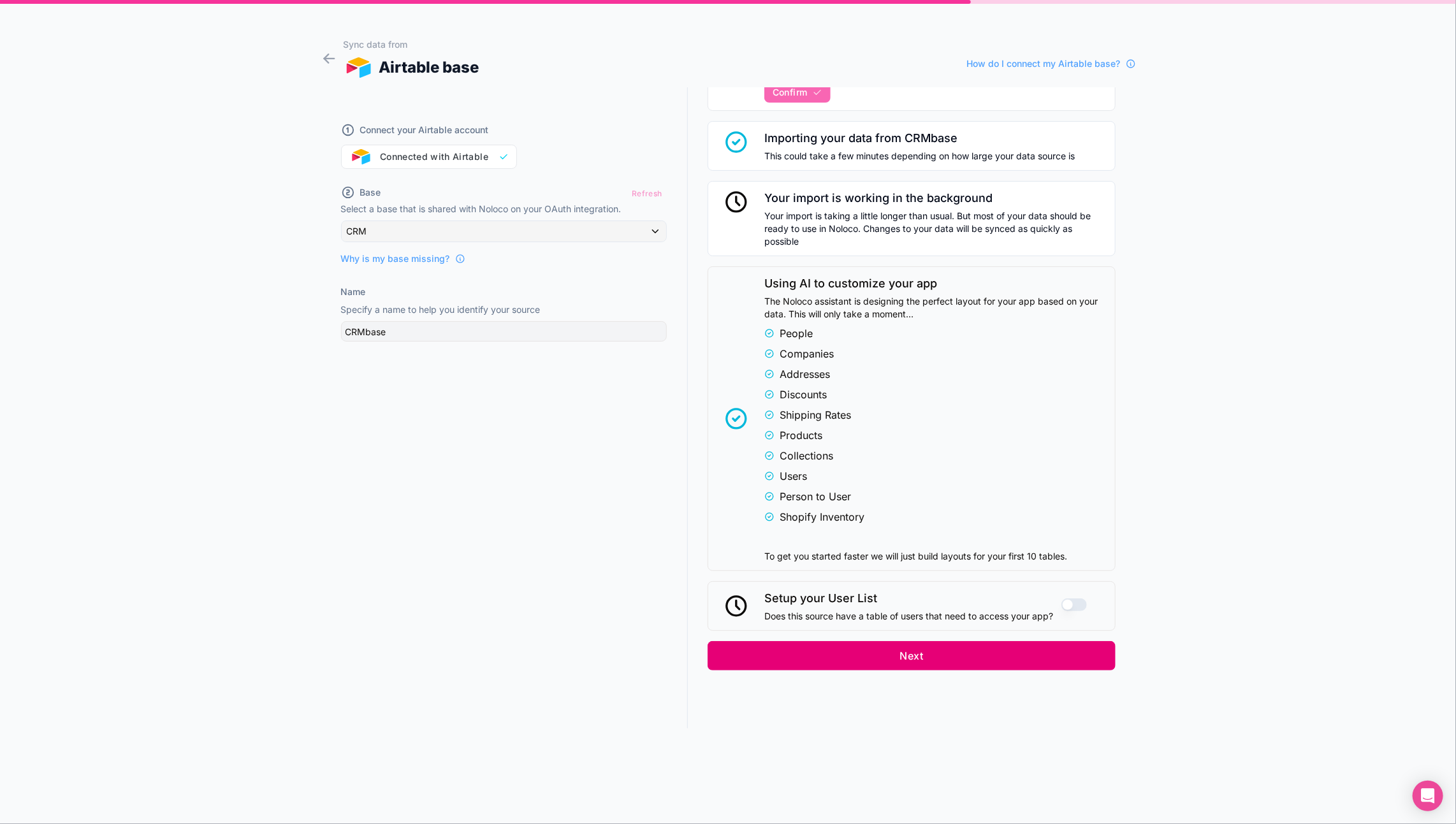
click at [1045, 646] on button "Next" at bounding box center [911, 655] width 408 height 29
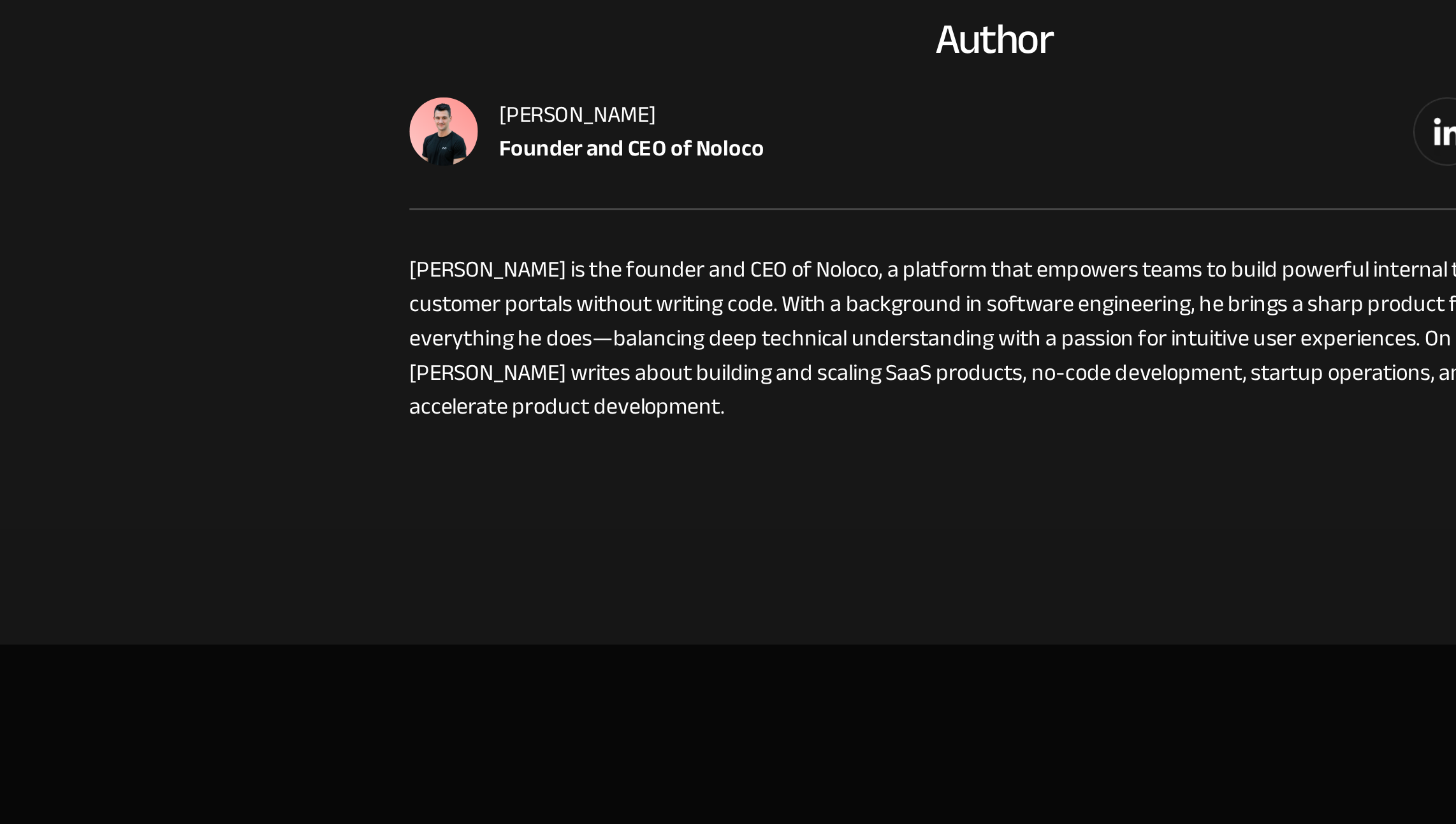
scroll to position [1415, 0]
